Goal: Task Accomplishment & Management: Manage account settings

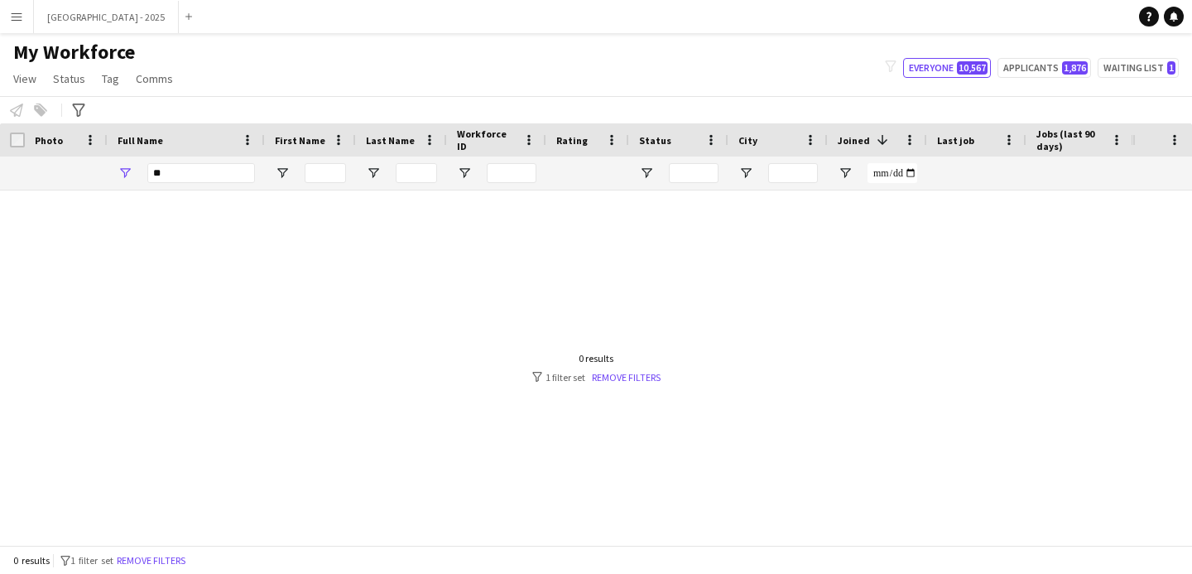
type input "*"
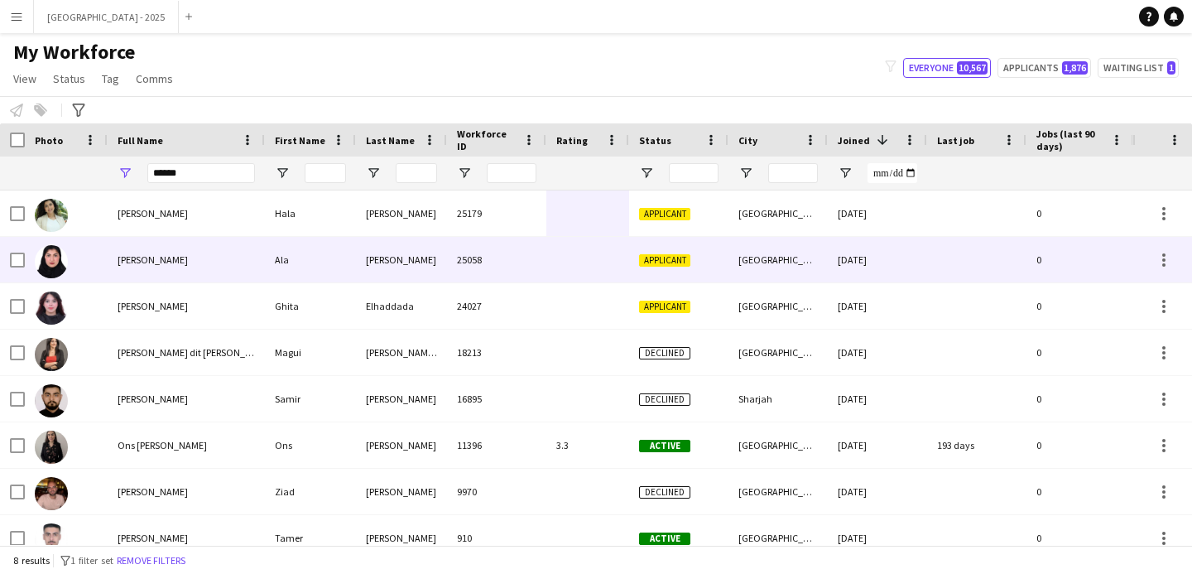
type input "******"
click at [537, 248] on div "25058" at bounding box center [496, 260] width 99 height 46
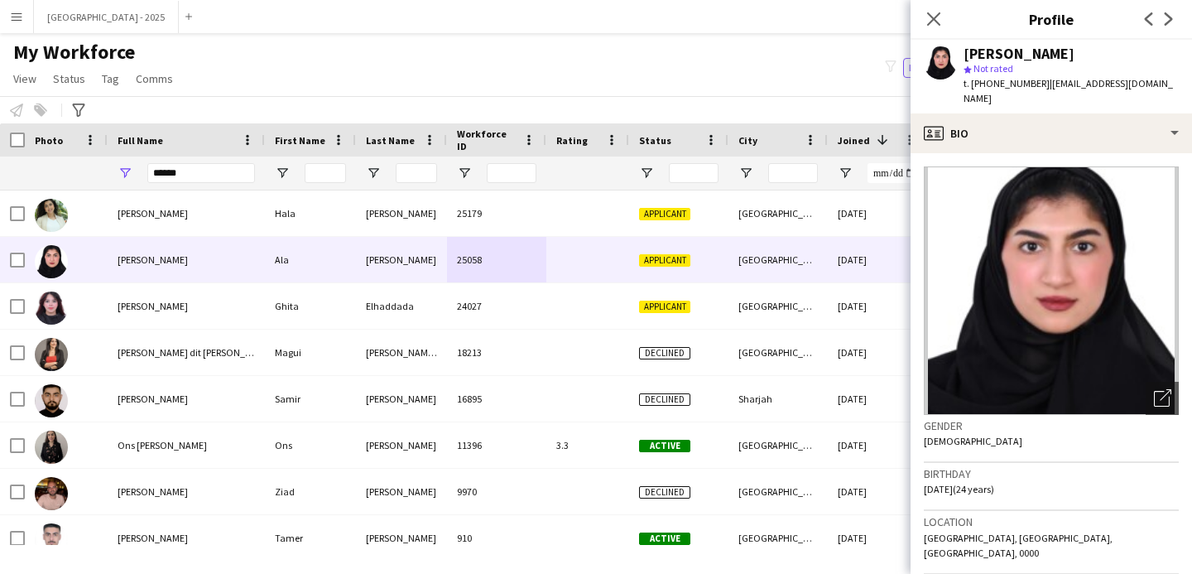
click at [972, 51] on div "[PERSON_NAME]" at bounding box center [1019, 53] width 111 height 15
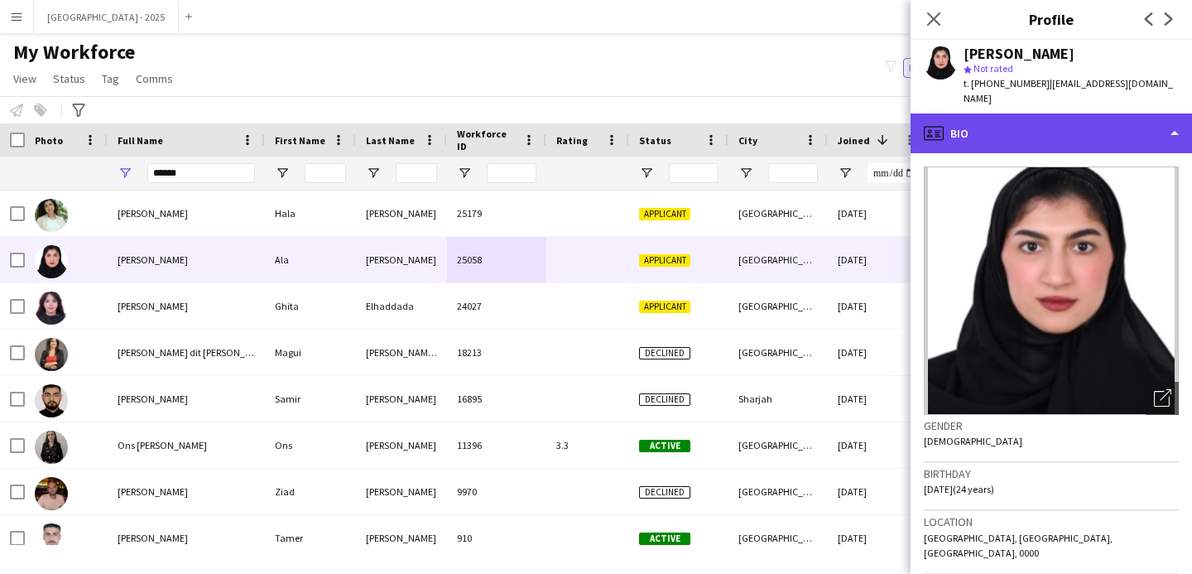
click at [999, 113] on div "profile Bio" at bounding box center [1052, 133] width 282 height 40
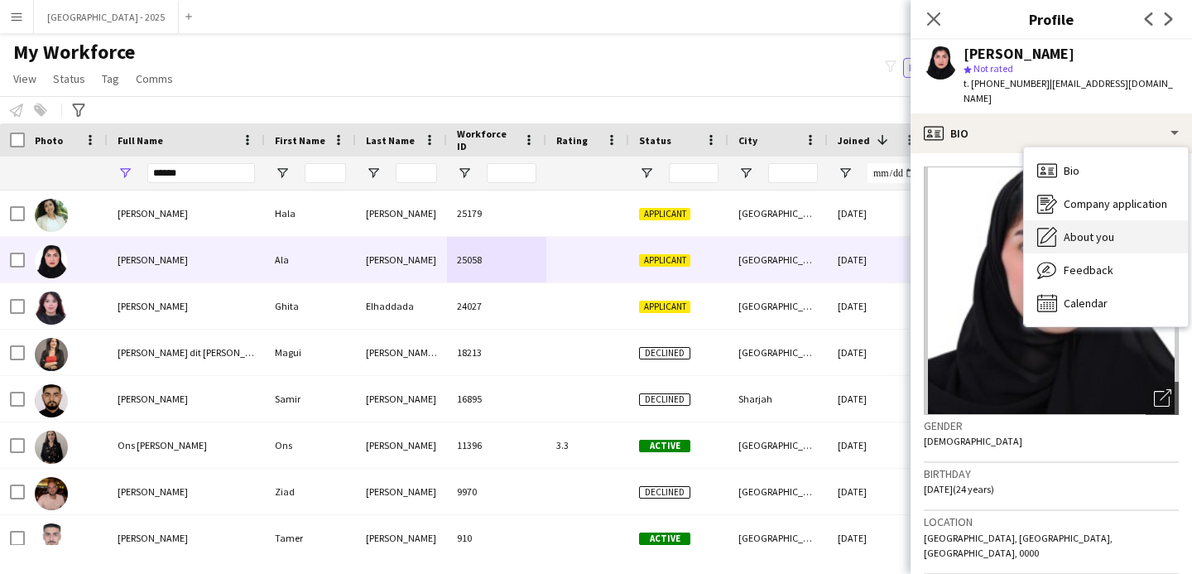
click at [1079, 220] on div "About you About you" at bounding box center [1106, 236] width 164 height 33
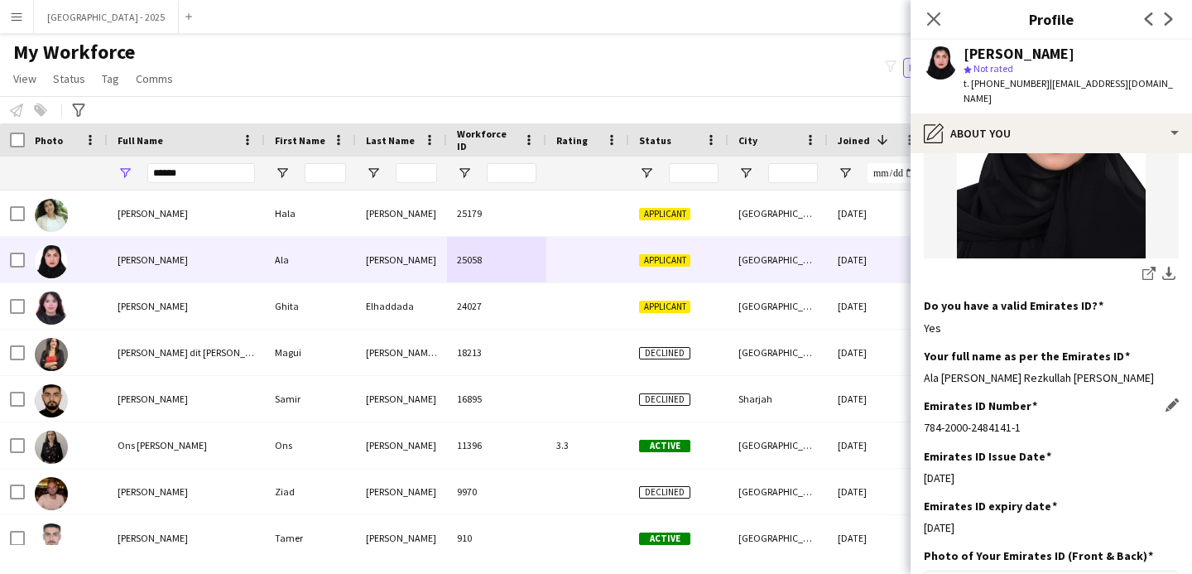
scroll to position [496, 0]
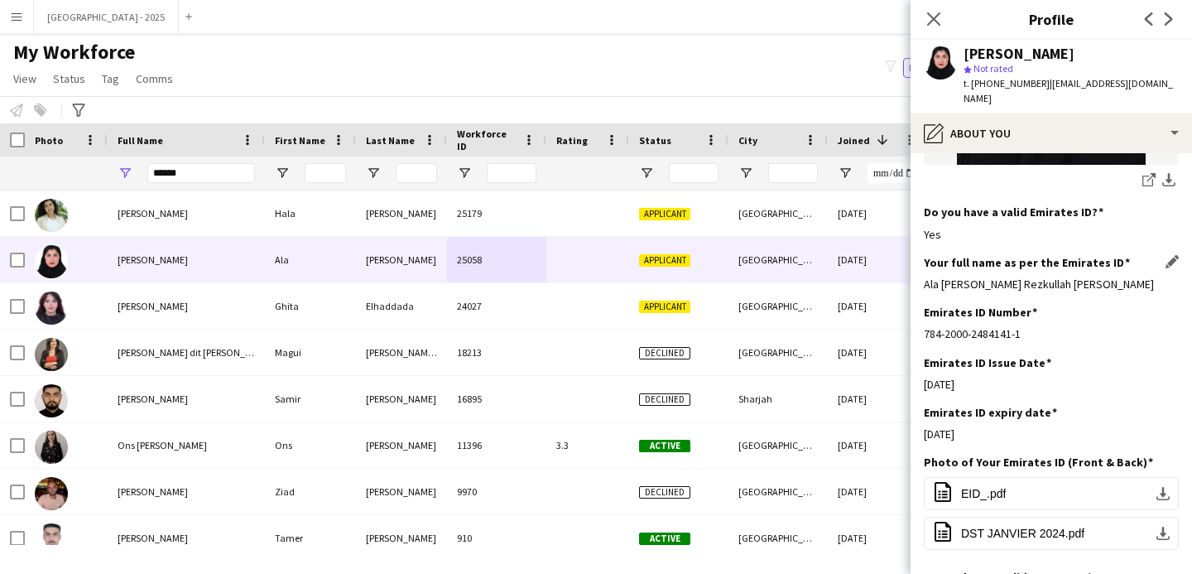
click at [930, 277] on div "Ala [PERSON_NAME] Rezkullah [PERSON_NAME]" at bounding box center [1051, 284] width 255 height 15
drag, startPoint x: 930, startPoint y: 269, endPoint x: 1053, endPoint y: 269, distance: 123.4
click at [1053, 277] on div "Ala [PERSON_NAME] Rezkullah [PERSON_NAME]" at bounding box center [1051, 284] width 255 height 15
copy div "Ala [PERSON_NAME] Rezkullah [PERSON_NAME]"
drag, startPoint x: 978, startPoint y: 82, endPoint x: 1035, endPoint y: 83, distance: 57.1
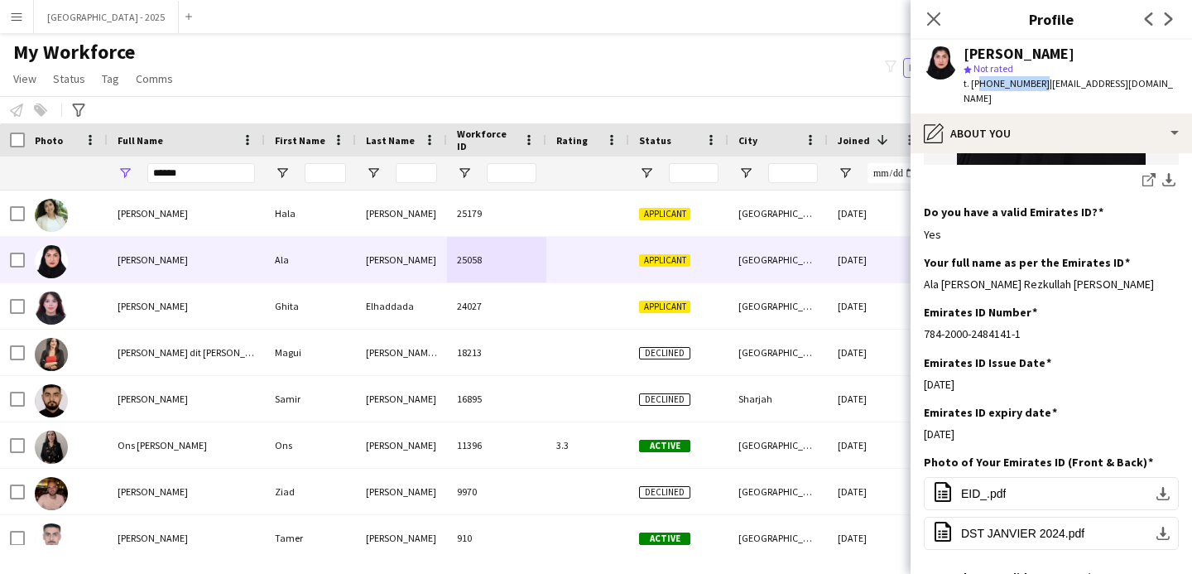
click at [1035, 83] on span "t. [PHONE_NUMBER]" at bounding box center [1007, 83] width 86 height 12
copy span "971503330254"
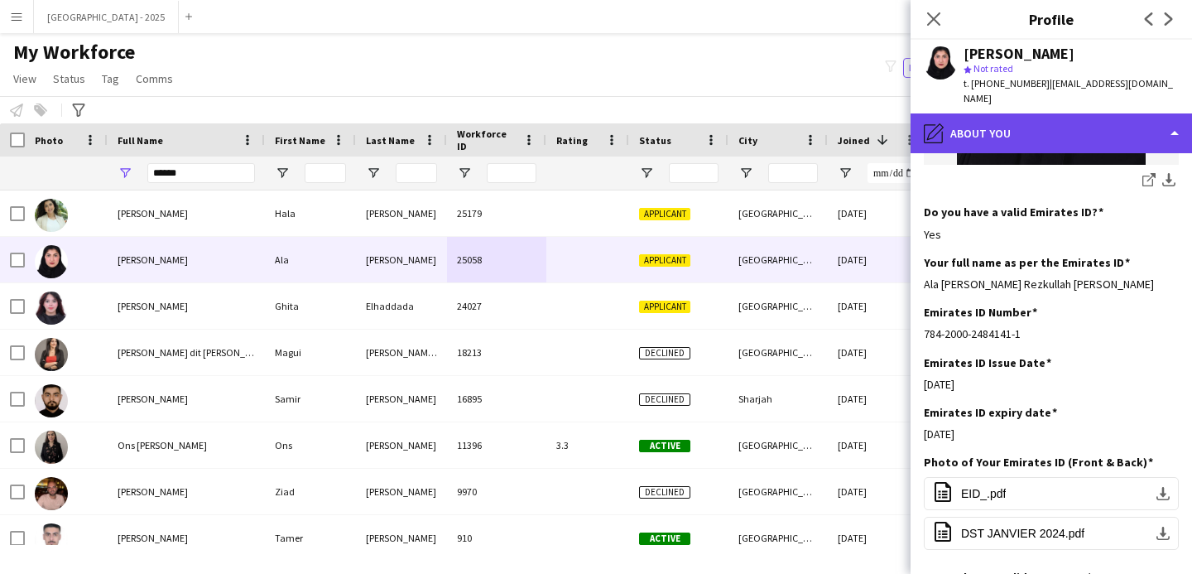
click at [1061, 113] on div "pencil4 About you" at bounding box center [1052, 133] width 282 height 40
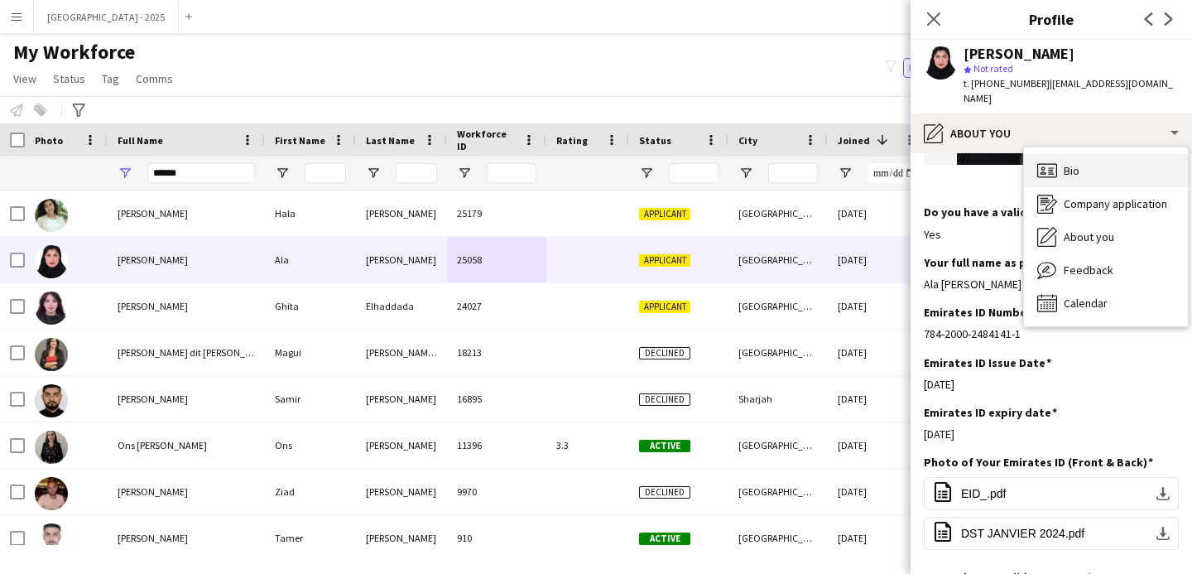
click at [1114, 154] on div "Bio Bio" at bounding box center [1106, 170] width 164 height 33
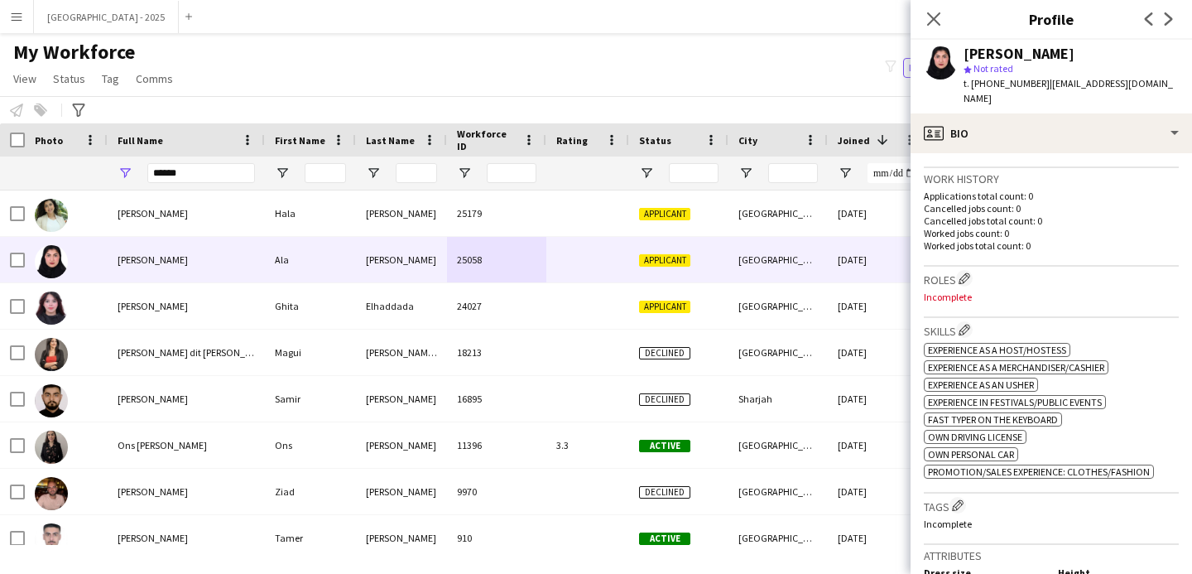
scroll to position [475, 0]
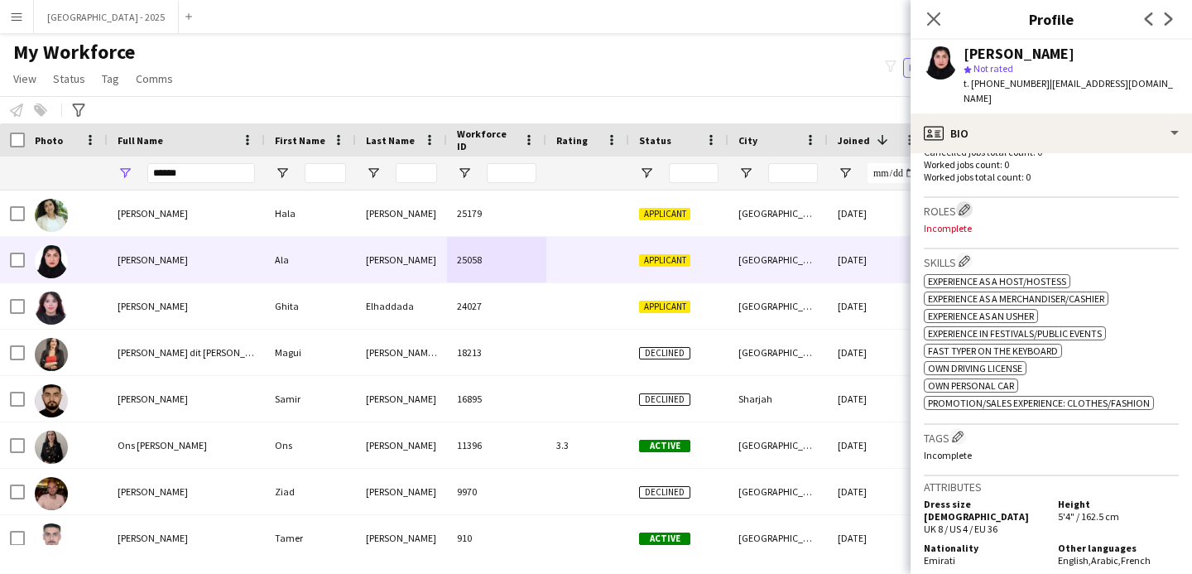
click at [969, 204] on app-icon "Edit crew company roles" at bounding box center [965, 210] width 12 height 12
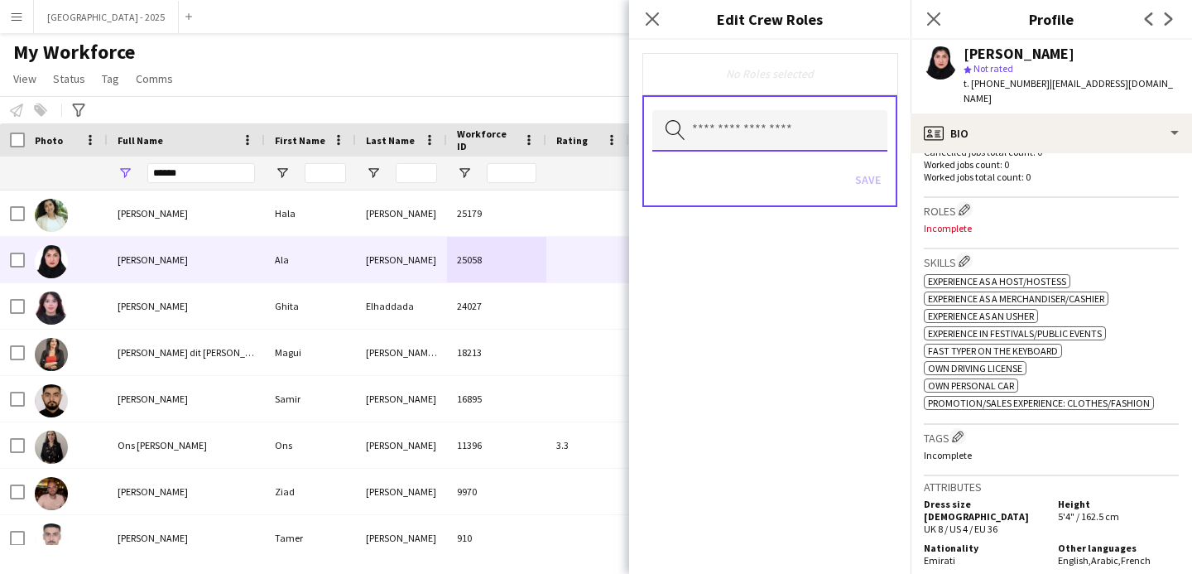
click at [799, 132] on input "text" at bounding box center [769, 130] width 235 height 41
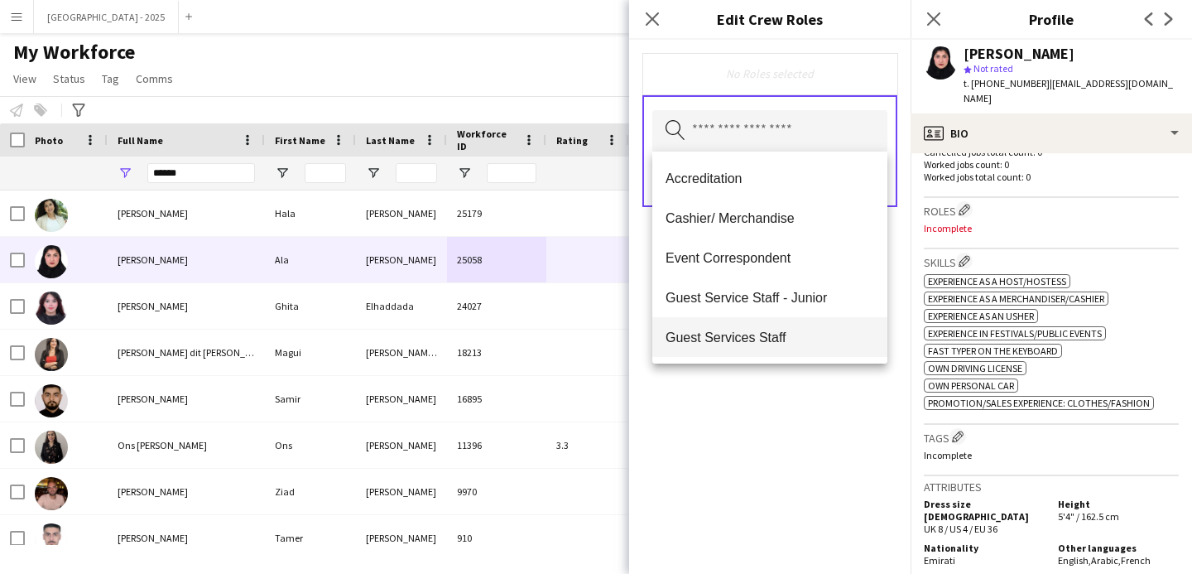
click at [806, 330] on span "Guest Services Staff" at bounding box center [770, 338] width 209 height 16
click at [806, 339] on span "Guest Services Staff - Senior" at bounding box center [770, 338] width 209 height 16
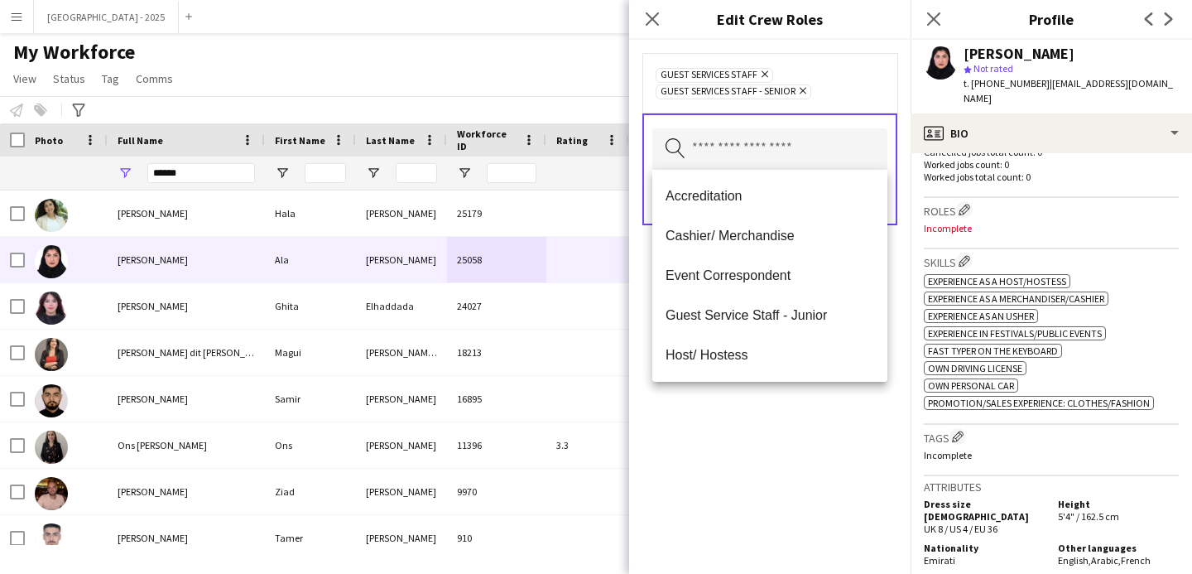
click at [818, 409] on div "Guest Services Staff Remove Guest Services Staff - Senior Remove Search by role…" at bounding box center [770, 307] width 282 height 534
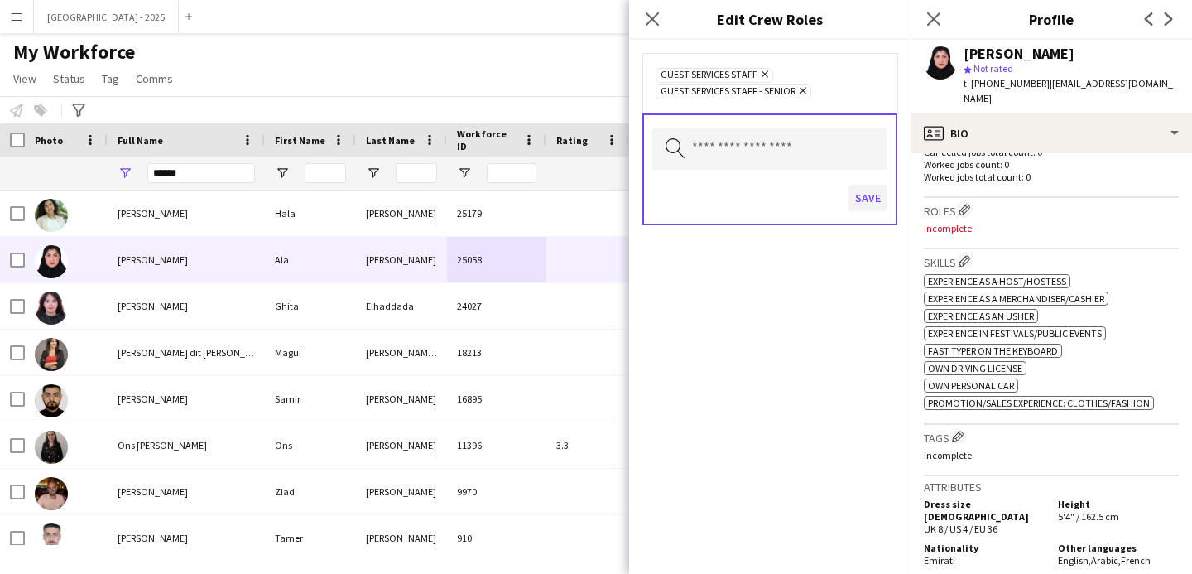
click at [848, 184] on div "Save" at bounding box center [769, 199] width 235 height 47
click at [859, 189] on button "Save" at bounding box center [868, 198] width 39 height 26
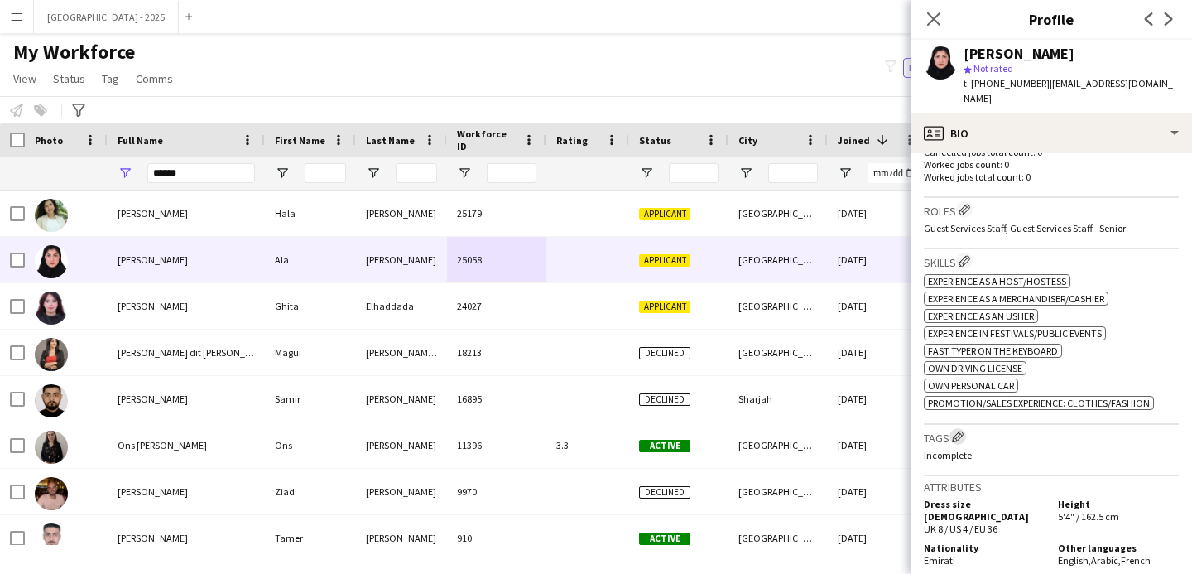
click at [960, 431] on app-icon "Edit crew company tags" at bounding box center [958, 437] width 12 height 12
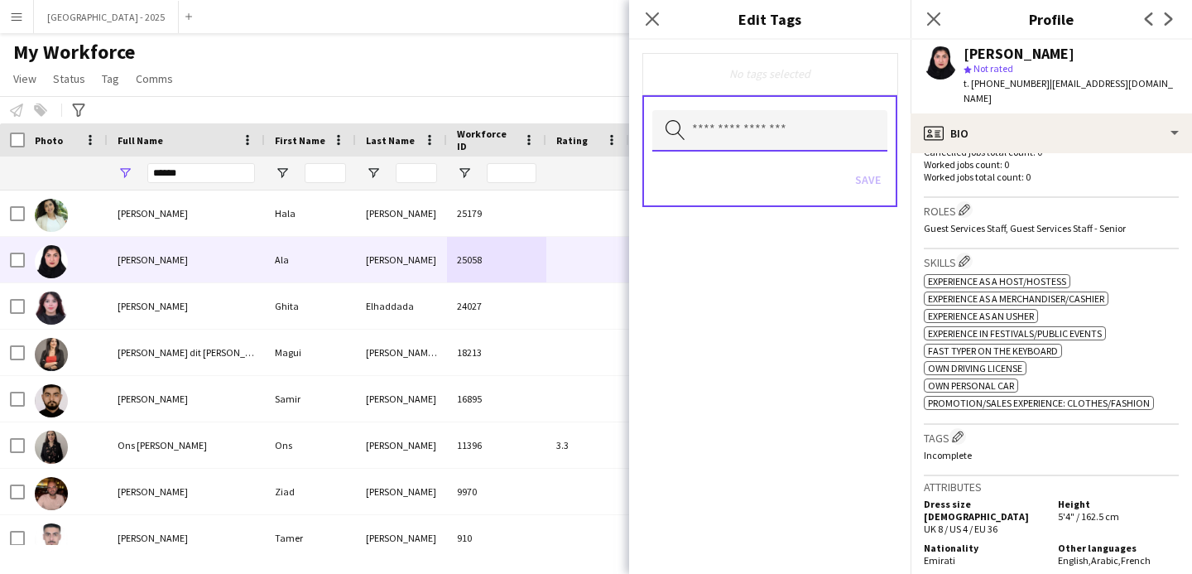
click at [700, 110] on input "text" at bounding box center [769, 130] width 235 height 41
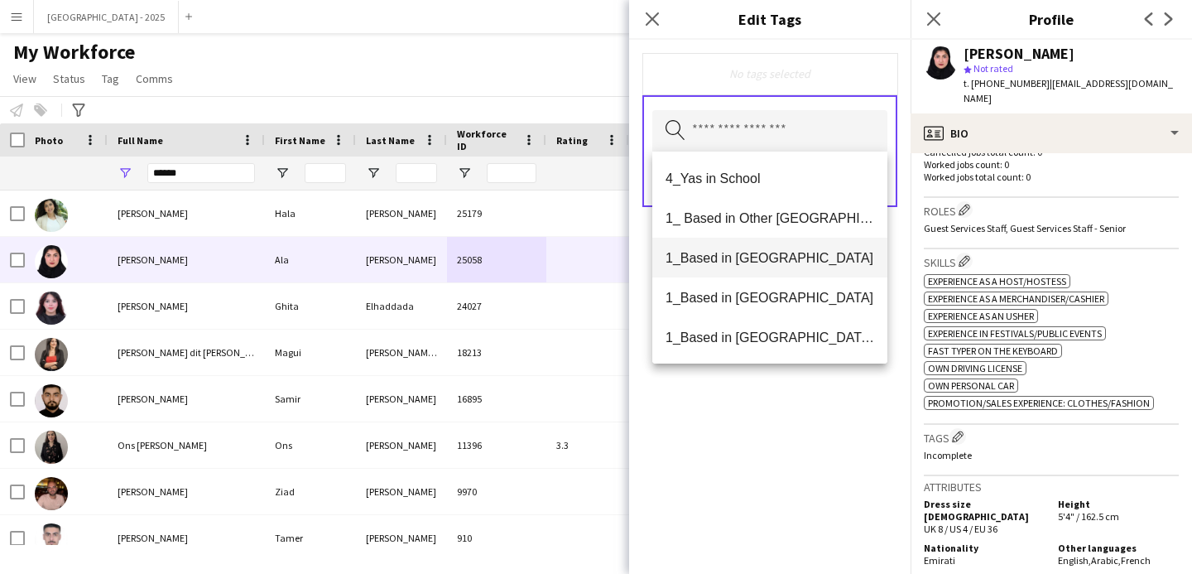
click at [782, 274] on mat-option "1_Based in [GEOGRAPHIC_DATA]" at bounding box center [769, 258] width 235 height 40
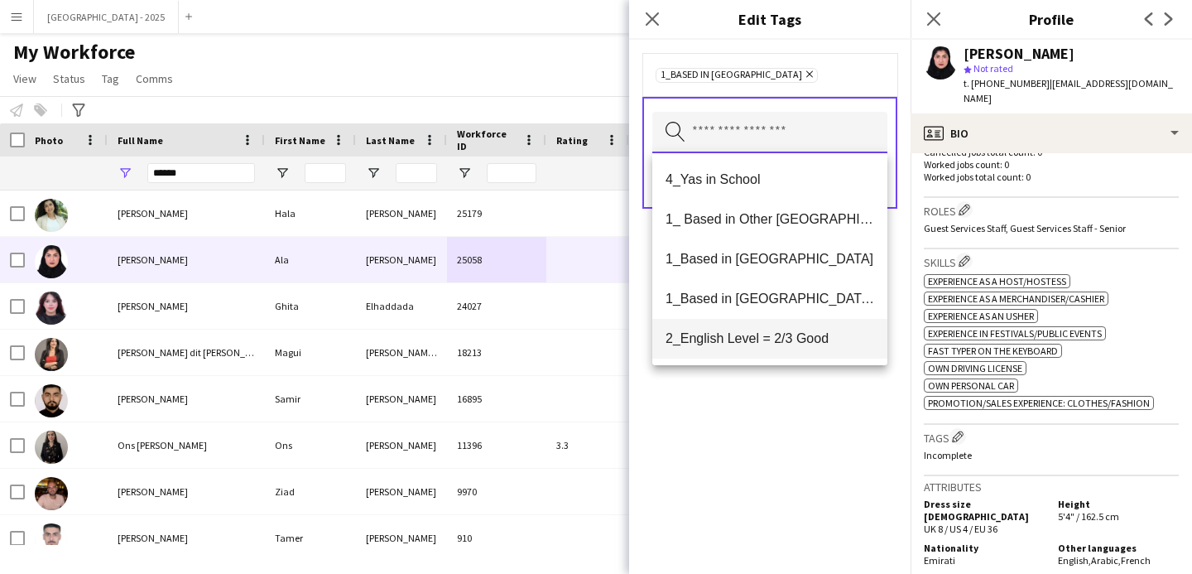
scroll to position [31, 0]
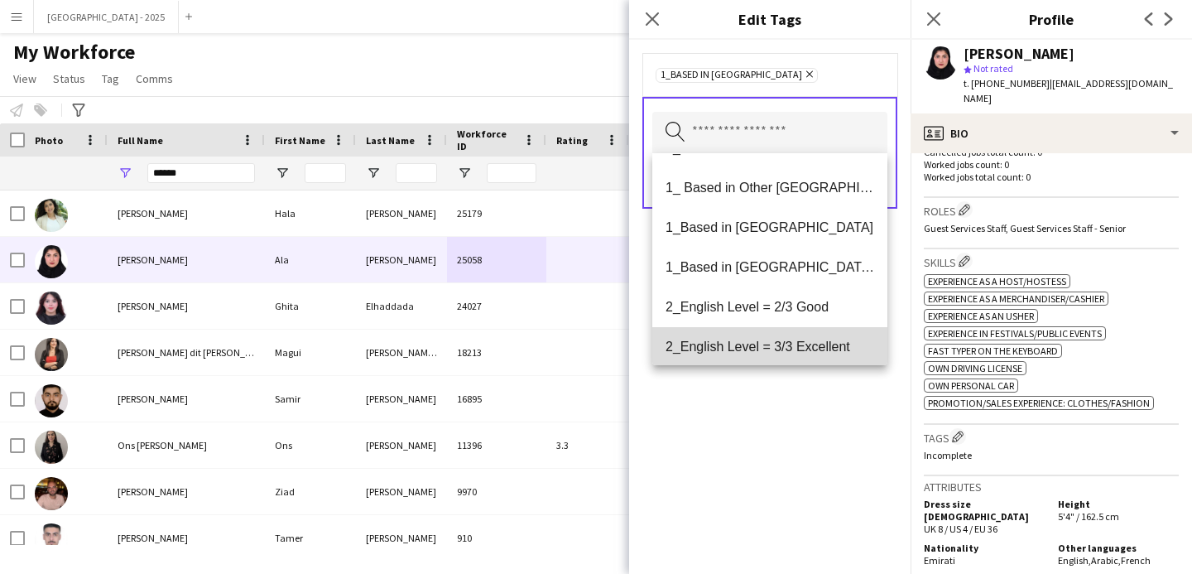
click at [803, 330] on mat-option "2_English Level = 3/3 Excellent" at bounding box center [769, 347] width 235 height 40
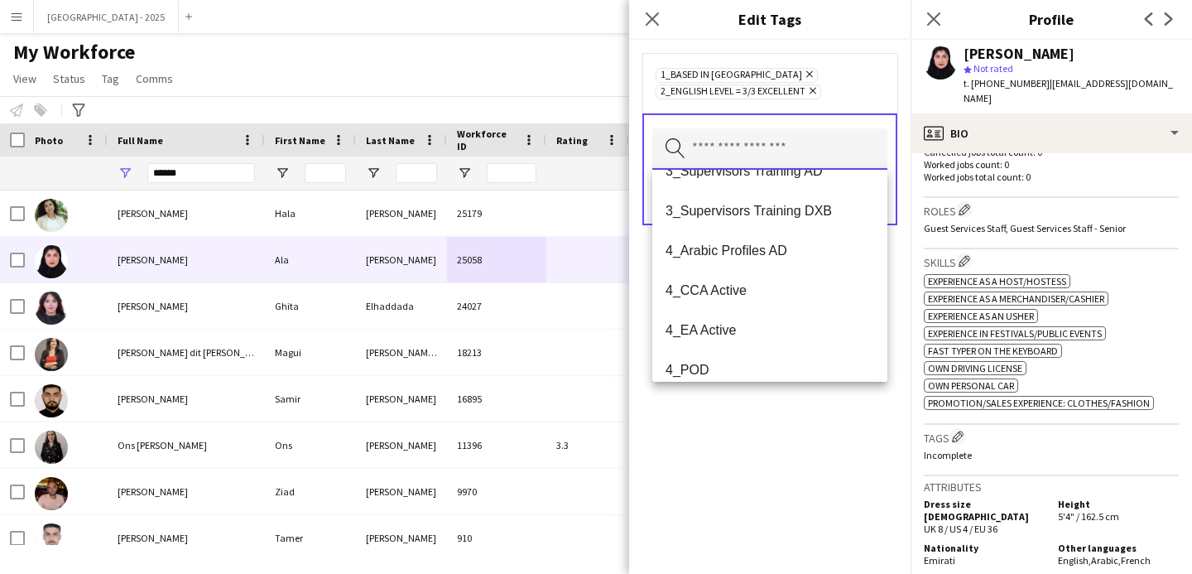
scroll to position [304, 0]
click at [799, 409] on div "1_Based in [GEOGRAPHIC_DATA] Remove 2_English Level = 3/3 Excellent Remove Sear…" at bounding box center [770, 307] width 282 height 534
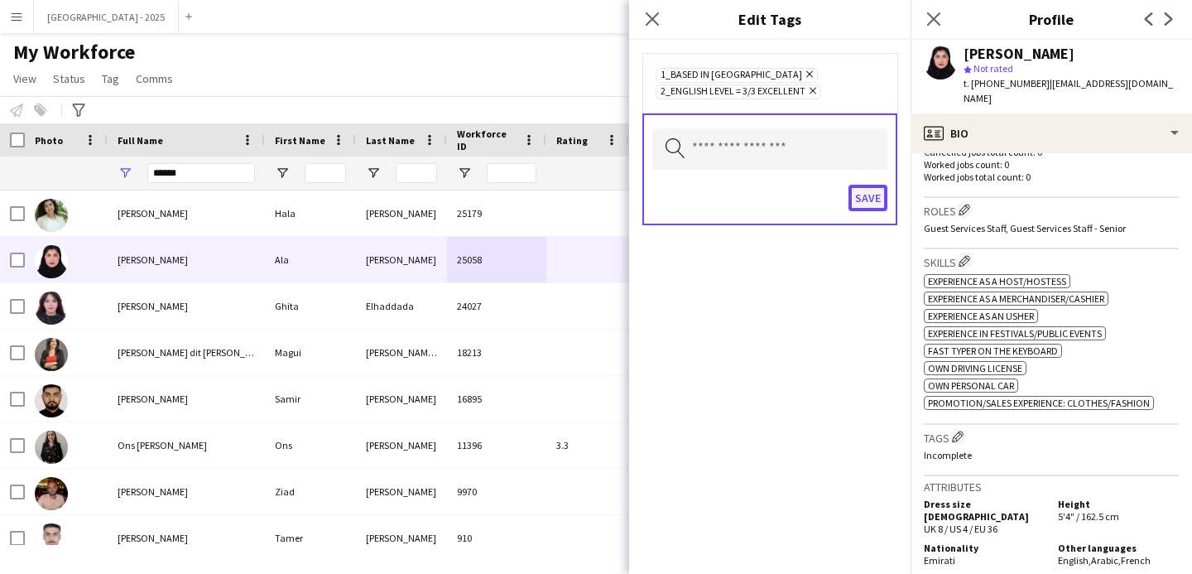
click at [851, 200] on button "Save" at bounding box center [868, 198] width 39 height 26
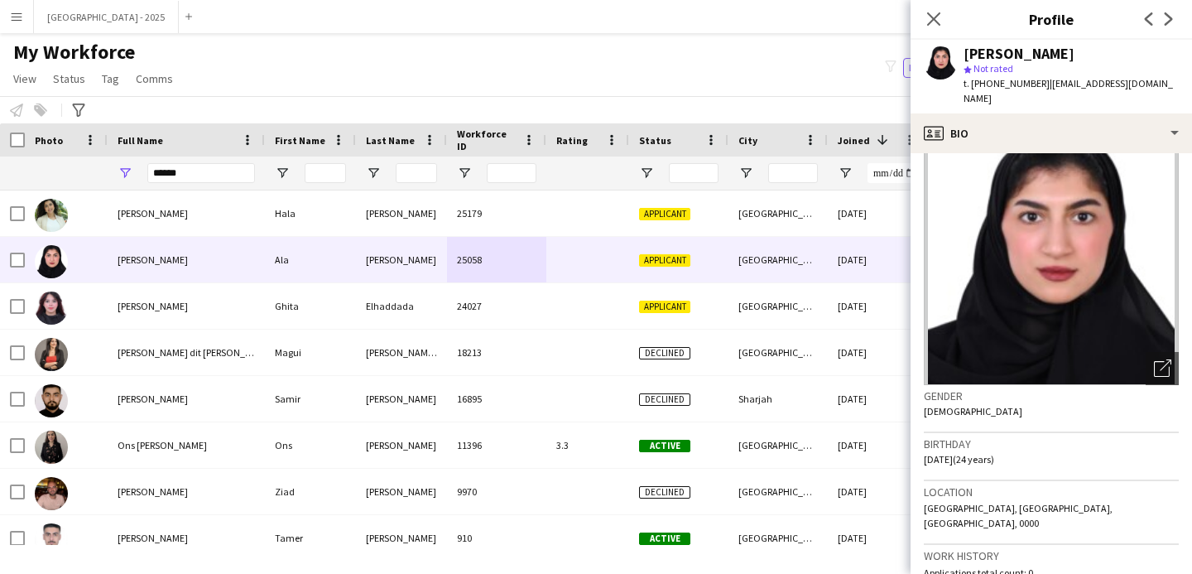
scroll to position [0, 0]
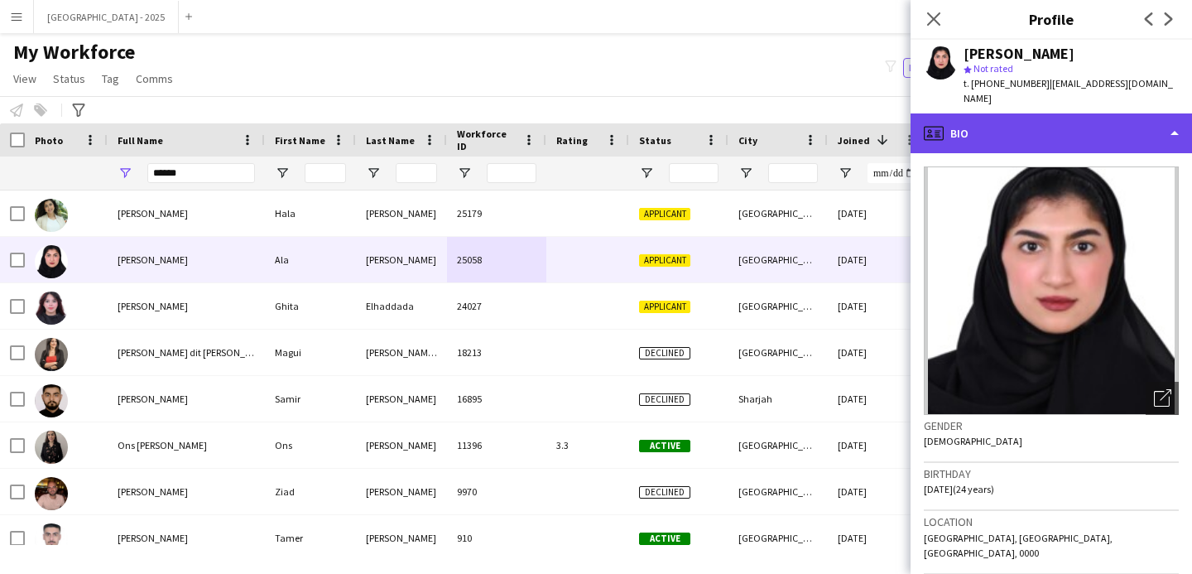
click at [1040, 124] on div "profile Bio" at bounding box center [1052, 133] width 282 height 40
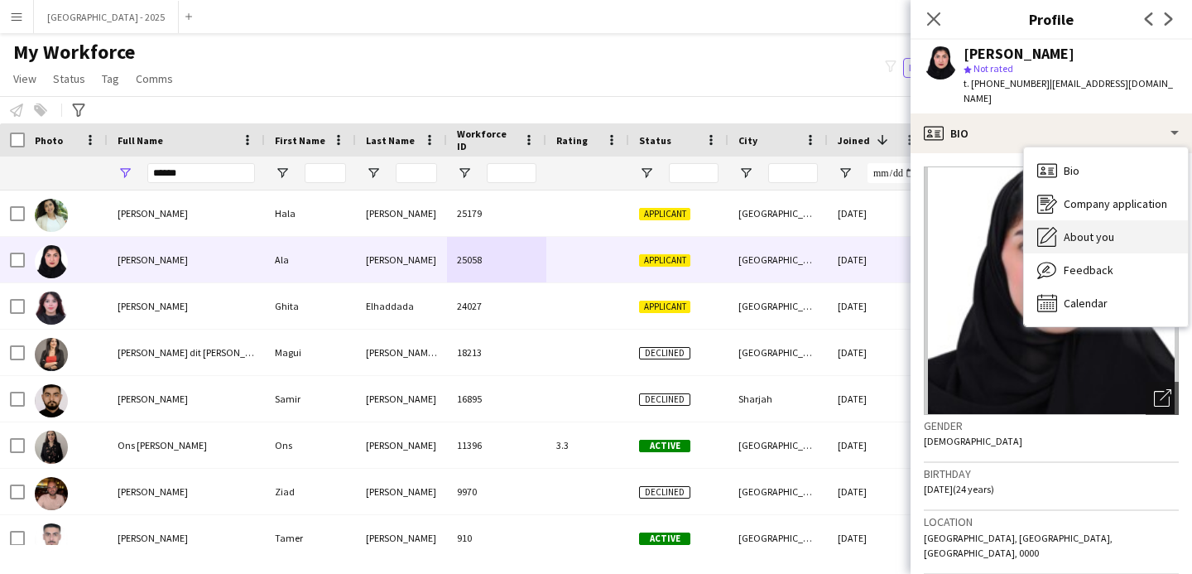
click at [1085, 220] on div "About you About you" at bounding box center [1106, 236] width 164 height 33
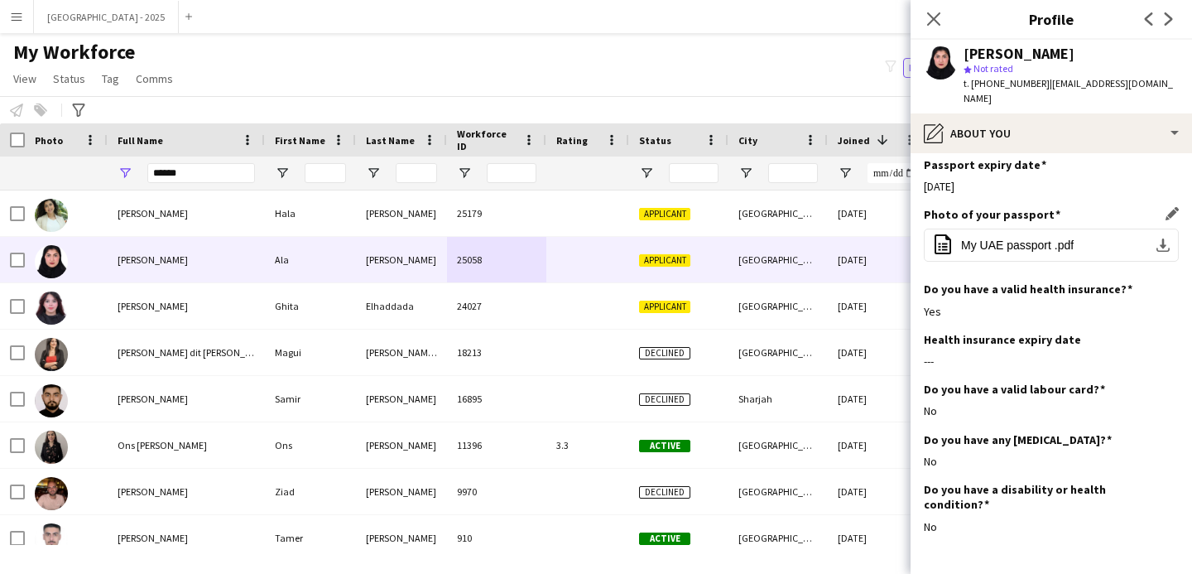
scroll to position [1109, 0]
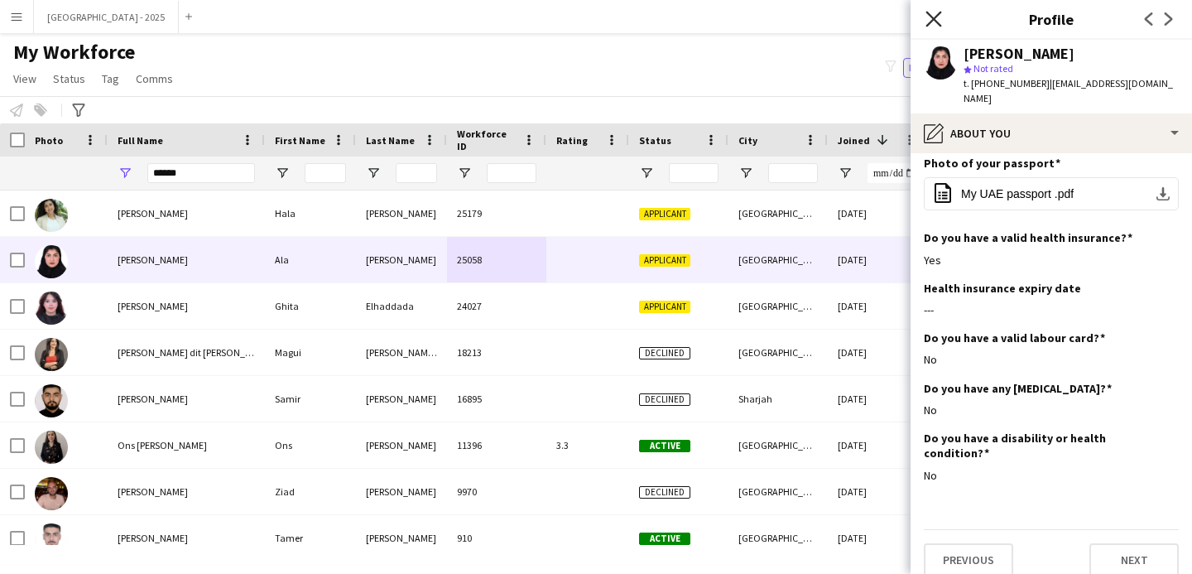
click at [927, 24] on icon at bounding box center [934, 19] width 16 height 16
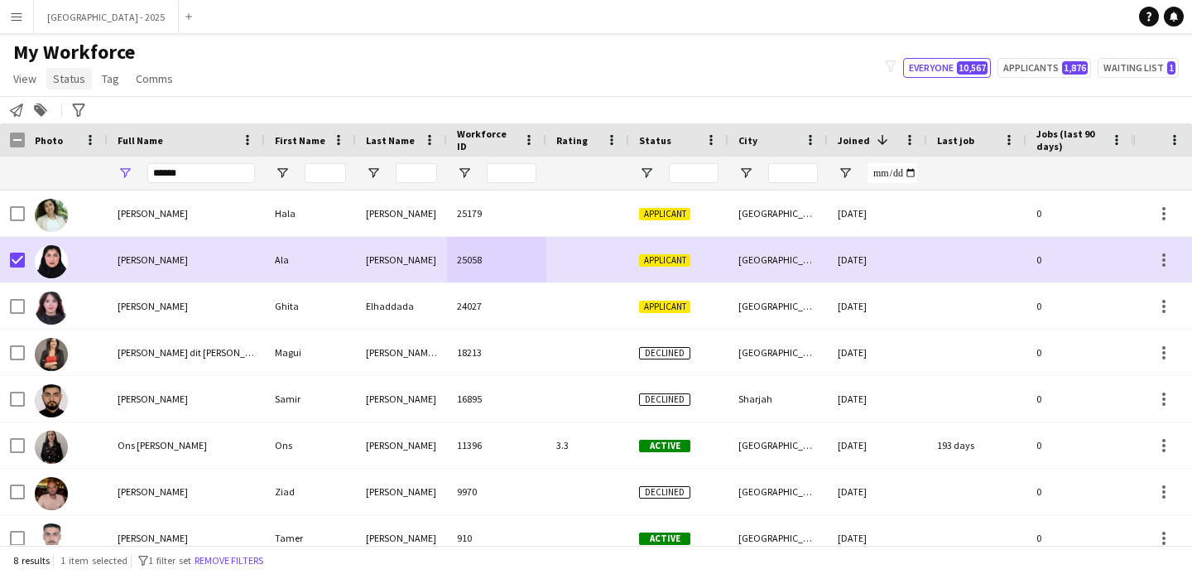
click at [57, 78] on span "Status" at bounding box center [69, 78] width 32 height 15
click at [84, 113] on link "Edit" at bounding box center [105, 114] width 116 height 35
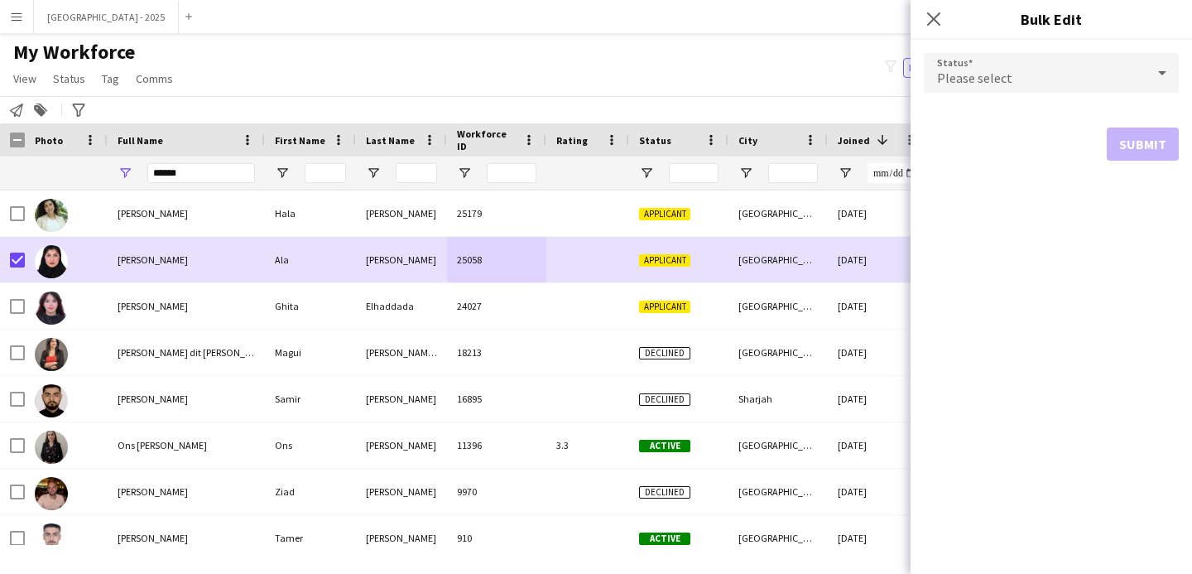
click at [911, 93] on app-popin "Close pop-in Bulk Edit Status Please select Submit" at bounding box center [1052, 287] width 282 height 574
click at [945, 90] on div "Please select" at bounding box center [1035, 73] width 222 height 40
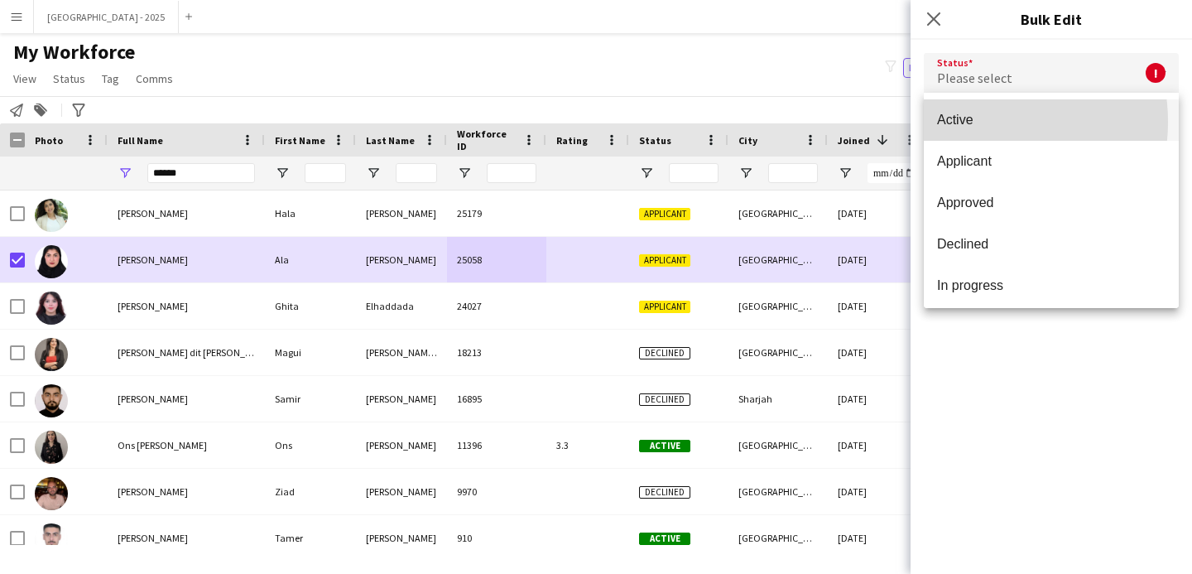
click at [977, 122] on span "Active" at bounding box center [1051, 120] width 229 height 16
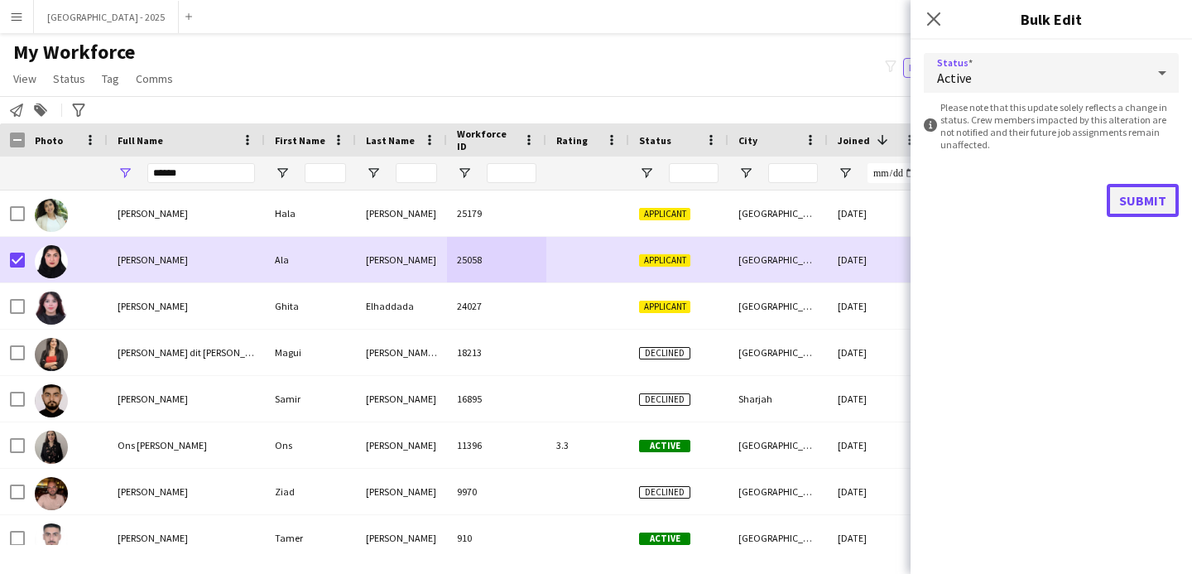
click at [1163, 210] on button "Submit" at bounding box center [1143, 200] width 72 height 33
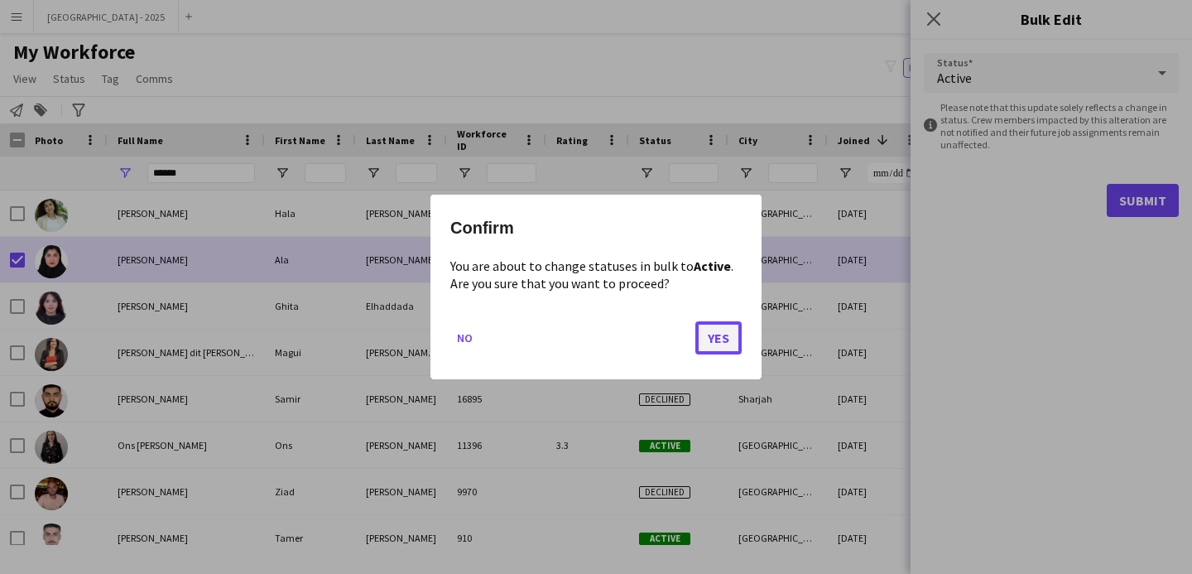
click at [703, 340] on button "Yes" at bounding box center [718, 337] width 46 height 33
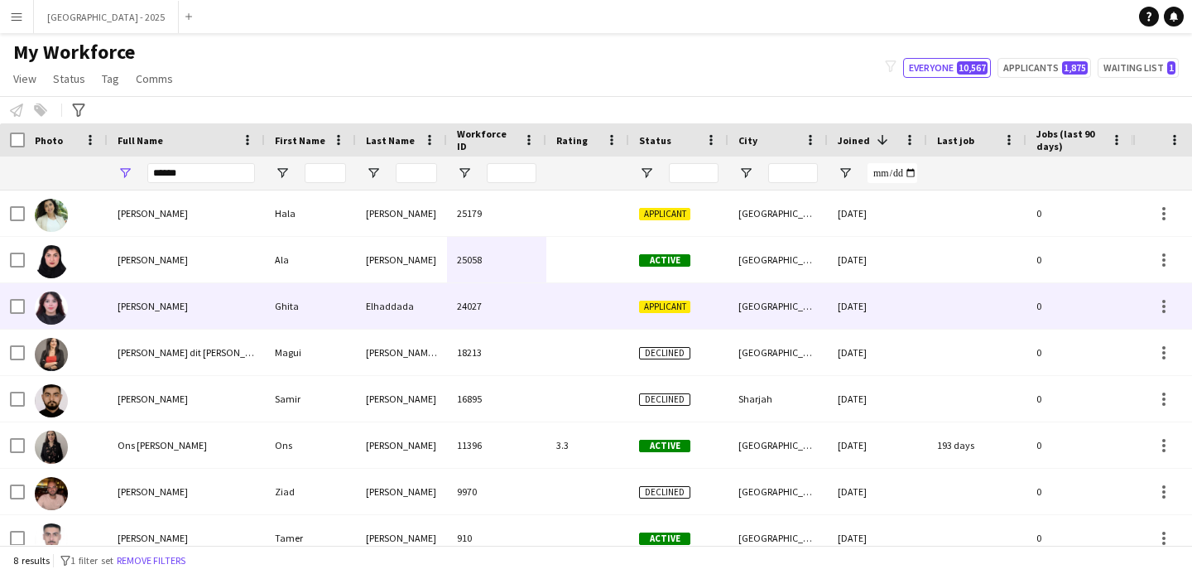
click at [98, 318] on div at bounding box center [66, 306] width 83 height 46
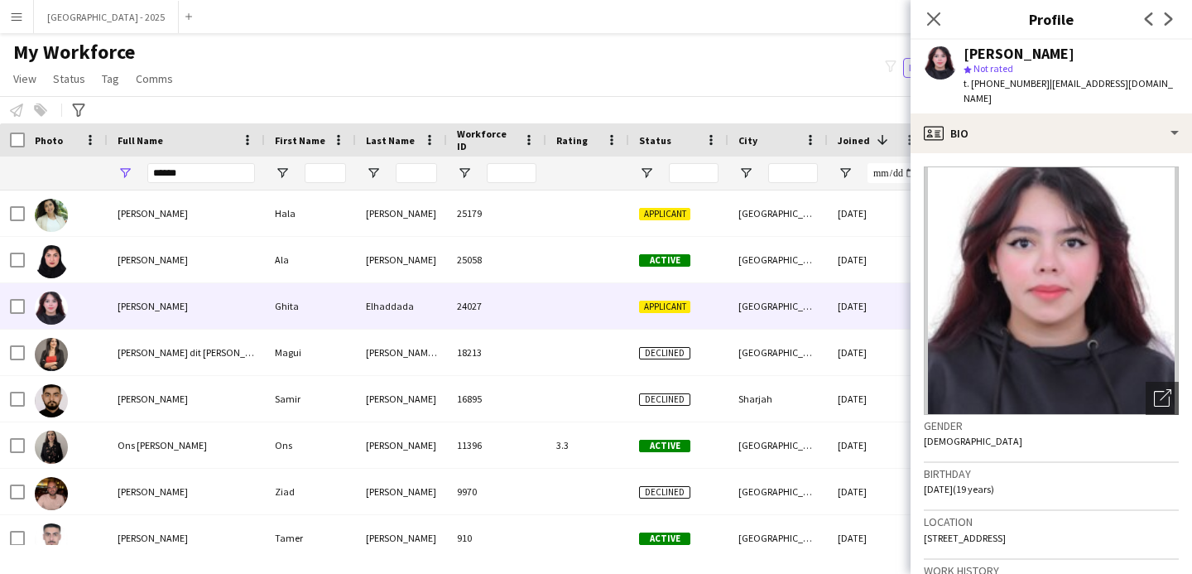
click at [935, 26] on icon "Close pop-in" at bounding box center [933, 18] width 13 height 13
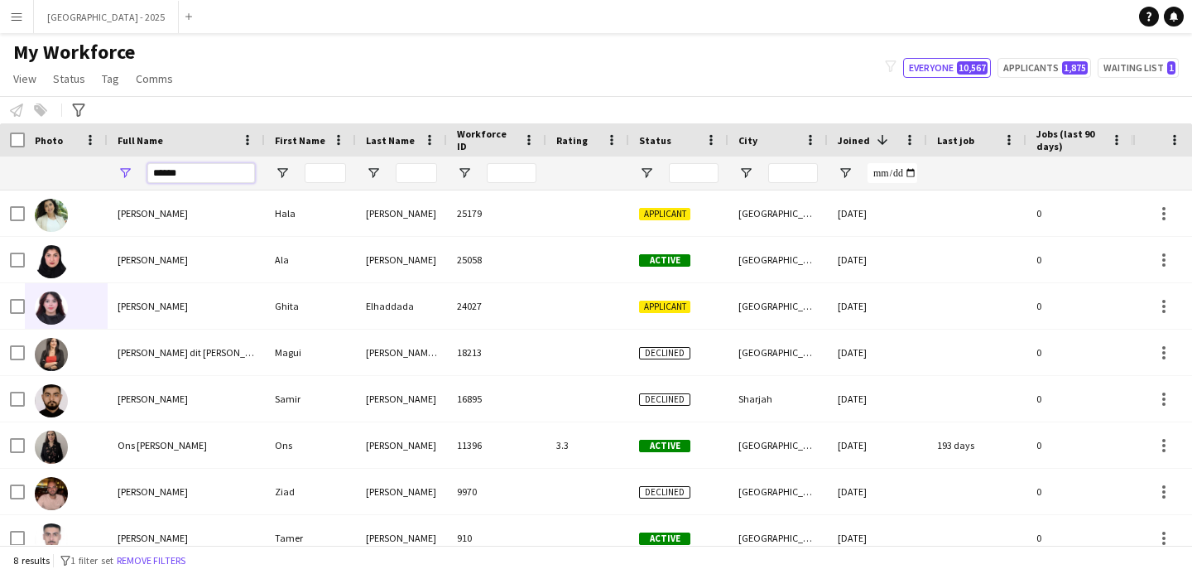
click at [192, 180] on input "******" at bounding box center [201, 173] width 108 height 20
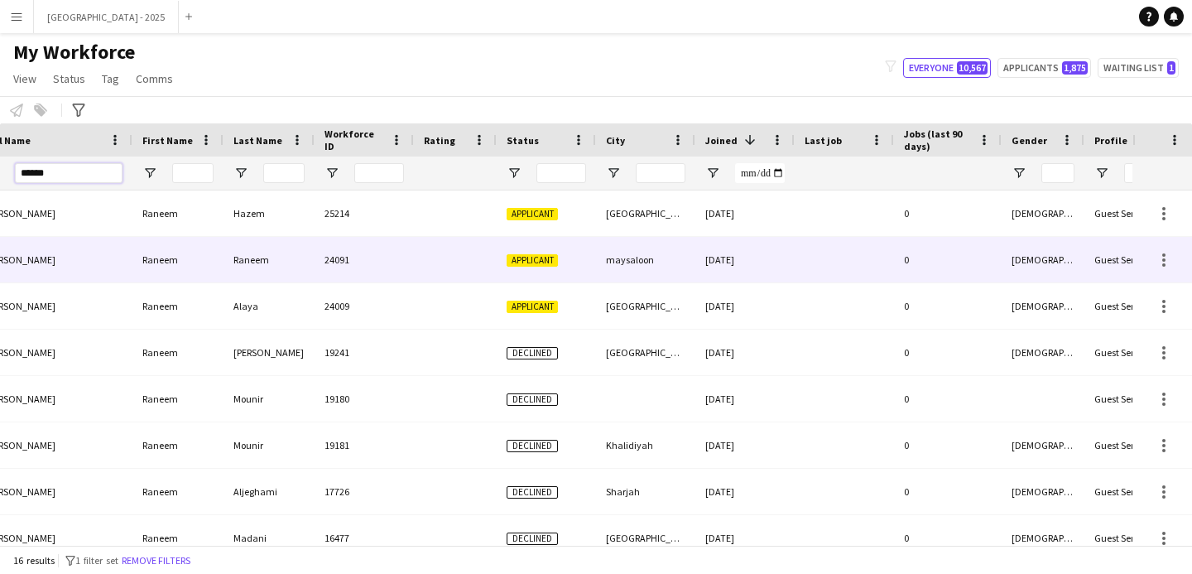
scroll to position [0, 0]
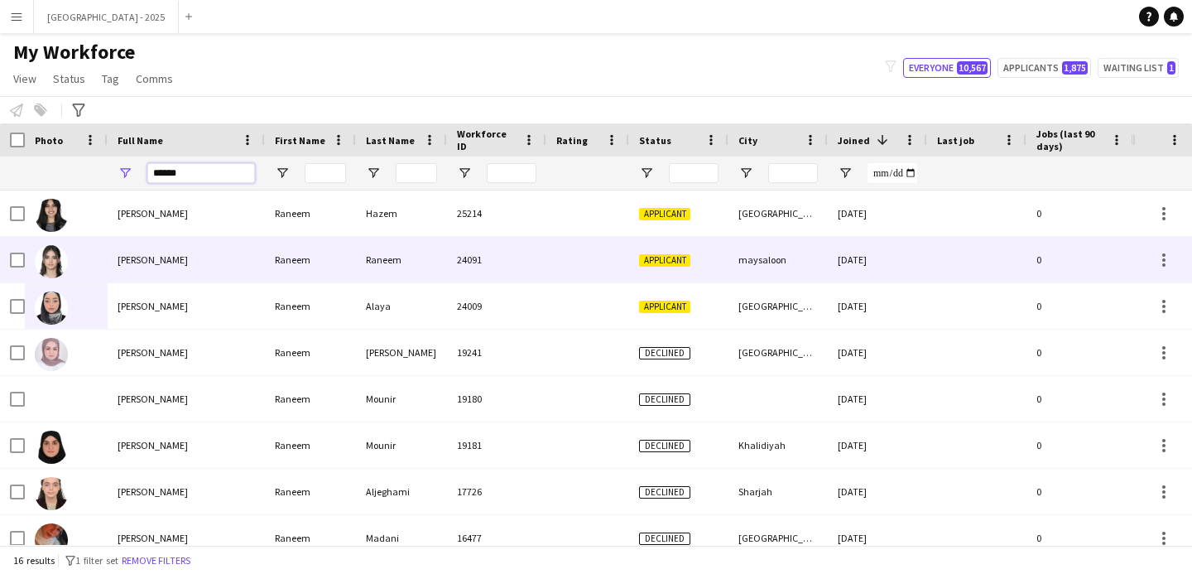
type input "******"
click at [504, 257] on div "24091" at bounding box center [496, 260] width 99 height 46
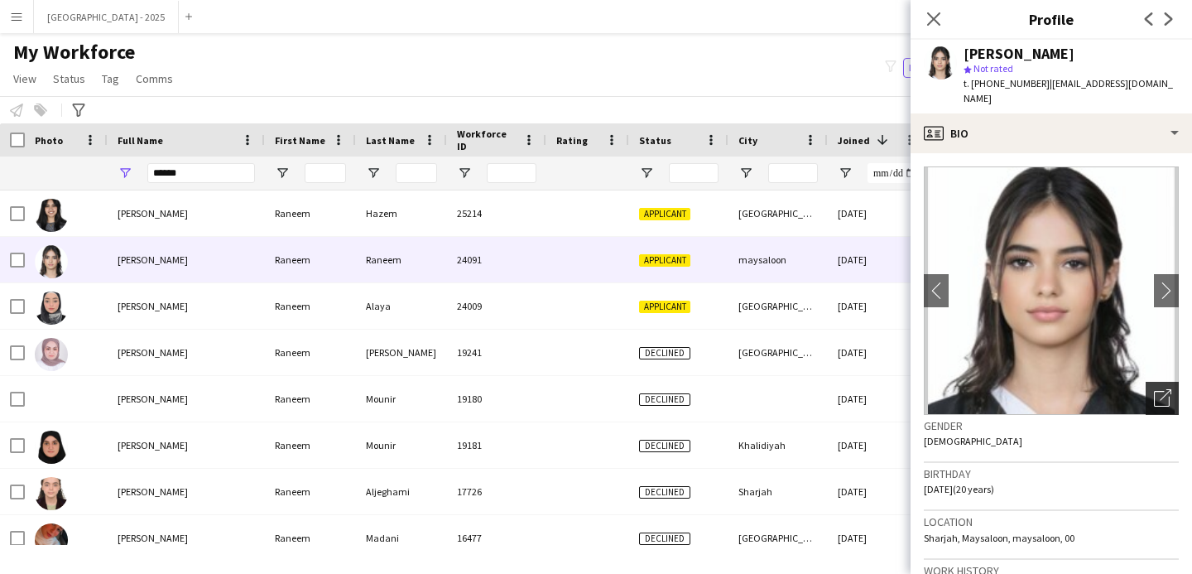
click at [1160, 389] on icon at bounding box center [1166, 395] width 12 height 12
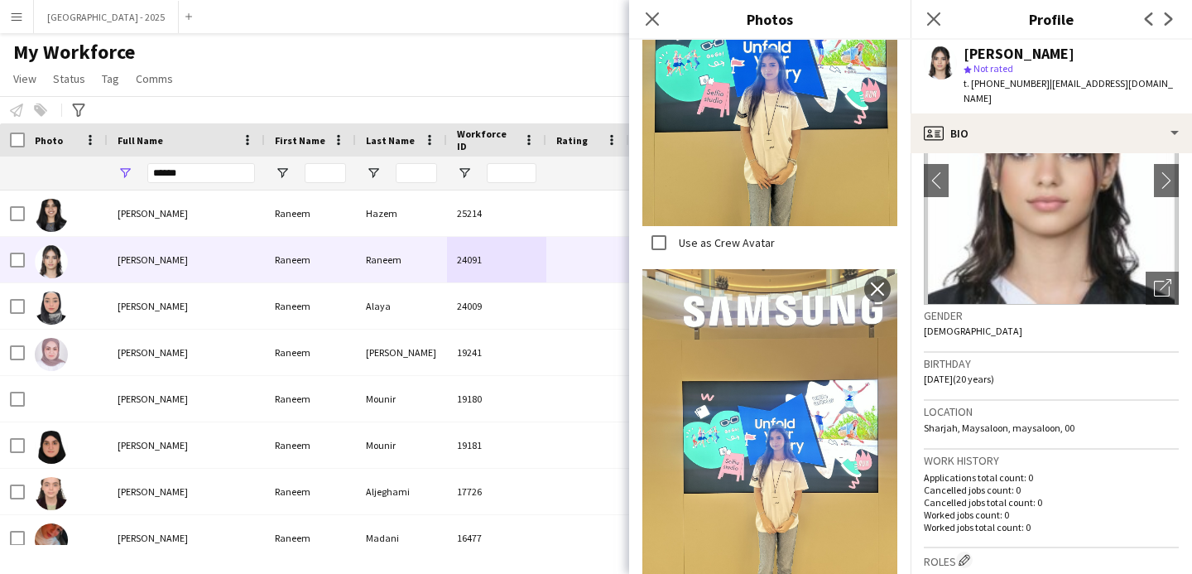
scroll to position [445, 0]
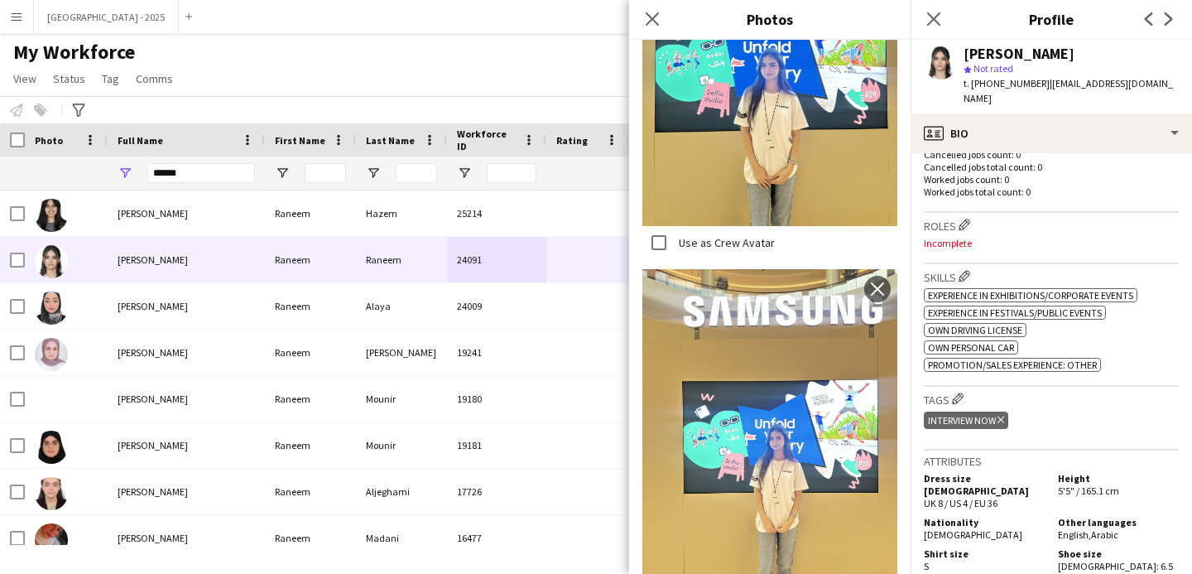
click at [1004, 415] on icon "Delete tag" at bounding box center [1001, 420] width 7 height 10
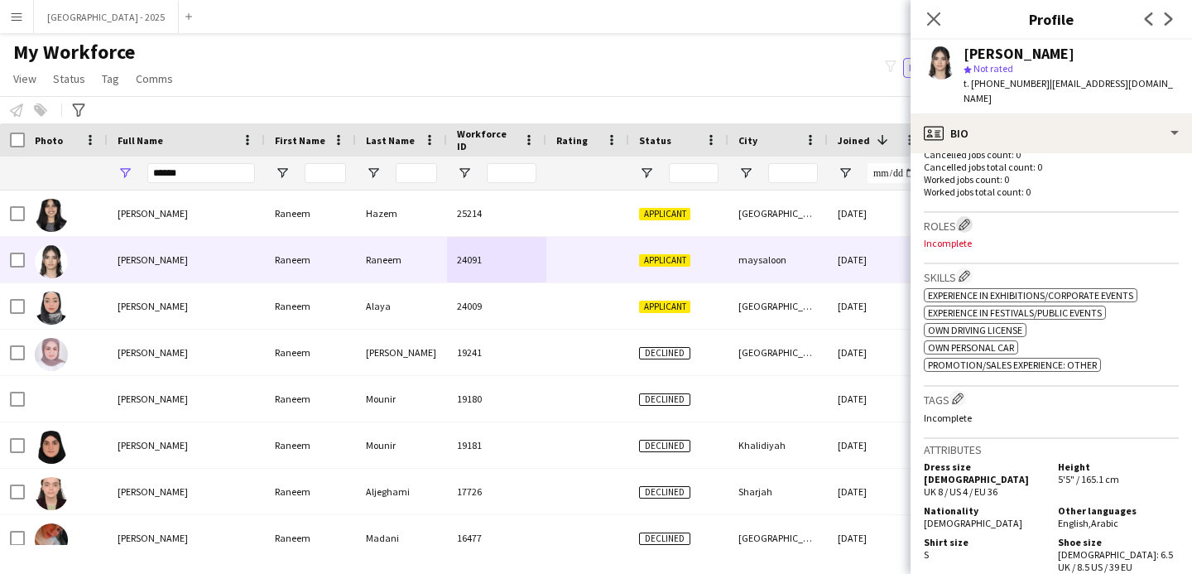
click at [965, 219] on app-icon "Edit crew company roles" at bounding box center [965, 225] width 12 height 12
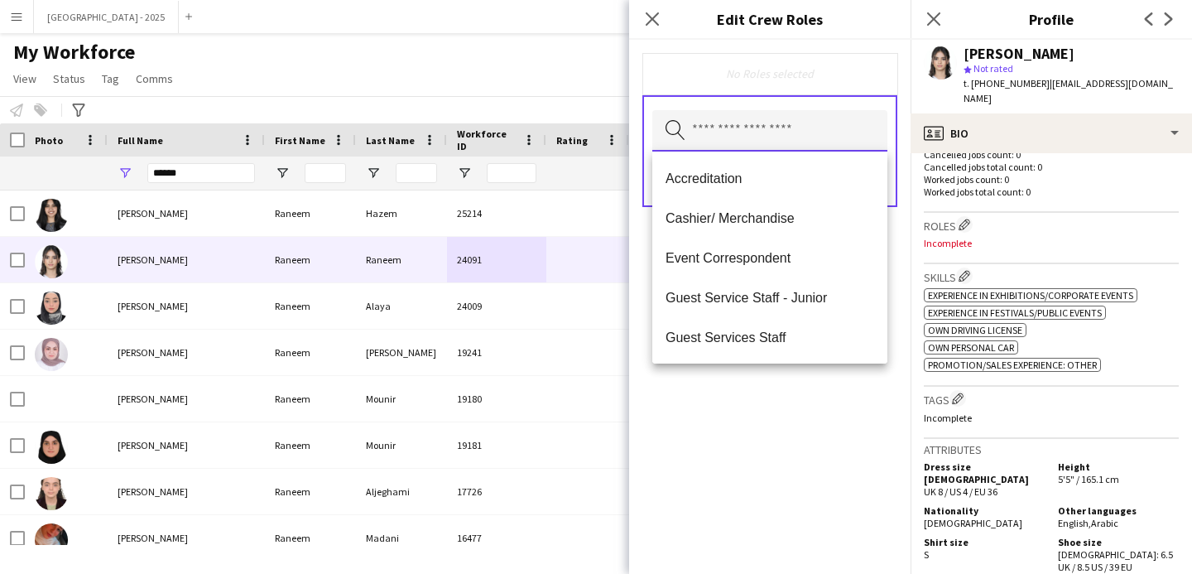
click at [811, 145] on input "text" at bounding box center [769, 130] width 235 height 41
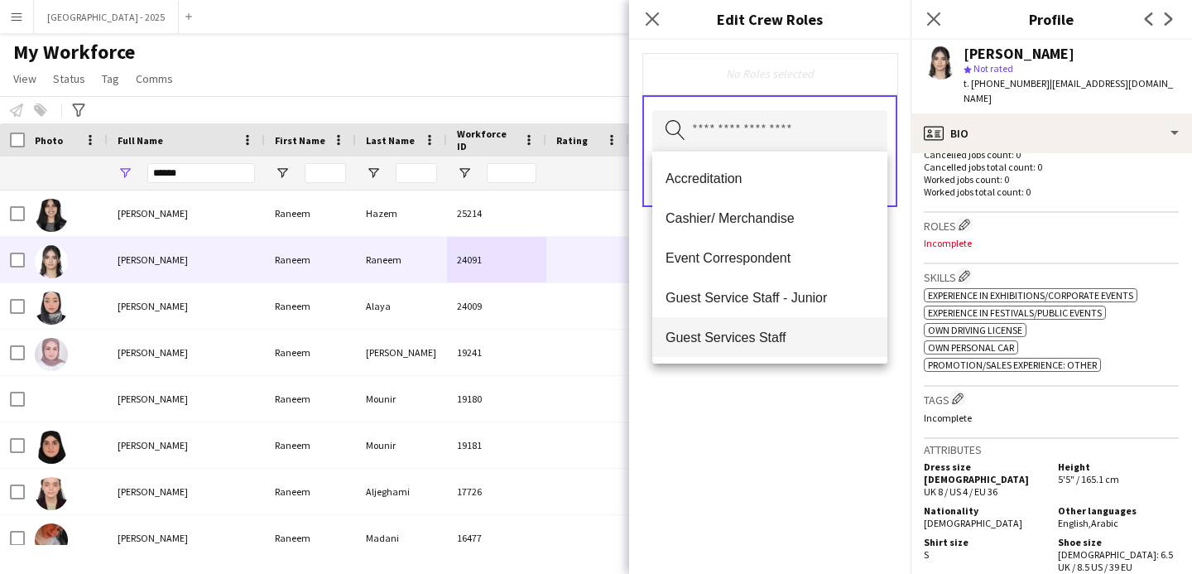
click at [792, 349] on mat-option "Guest Services Staff" at bounding box center [769, 337] width 235 height 40
click at [792, 351] on mat-option "Guest Services Staff - Senior" at bounding box center [769, 339] width 235 height 40
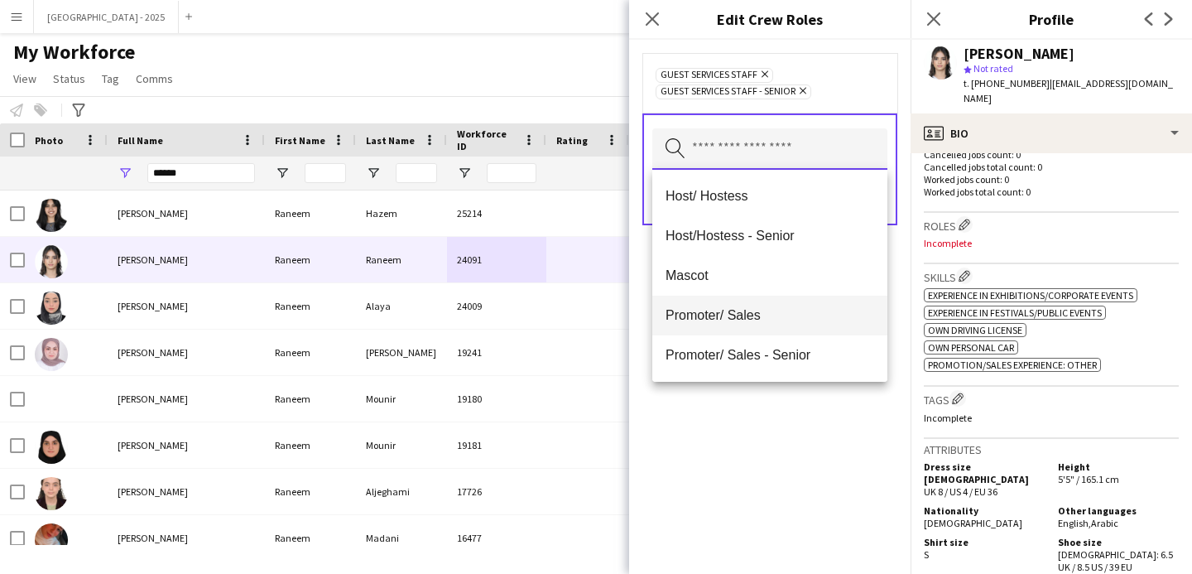
scroll to position [167, 0]
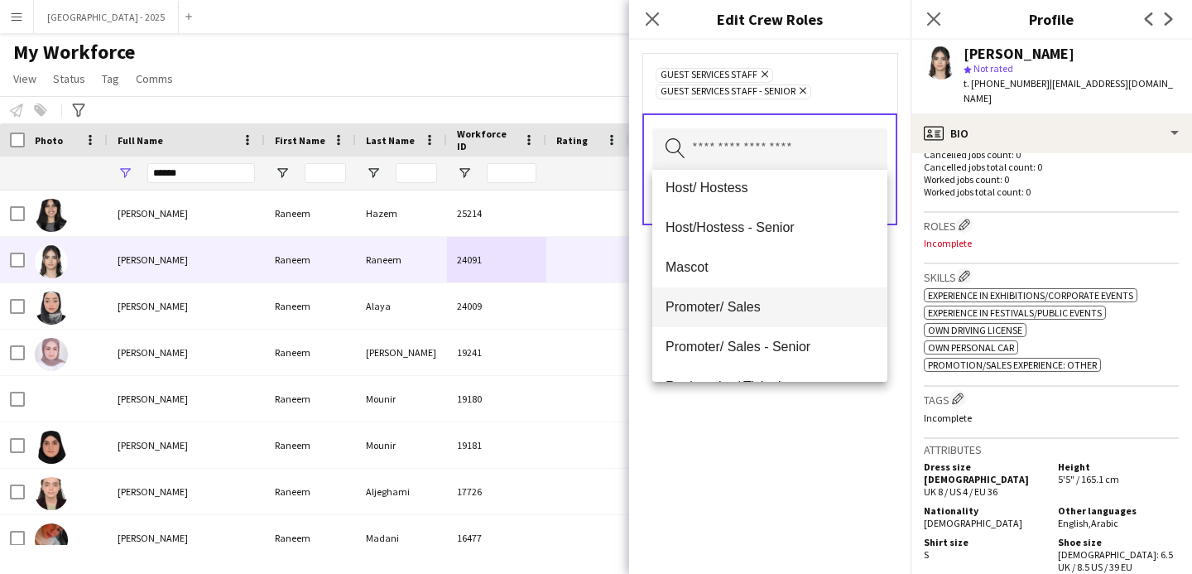
click at [732, 315] on mat-option "Promoter/ Sales" at bounding box center [769, 307] width 235 height 40
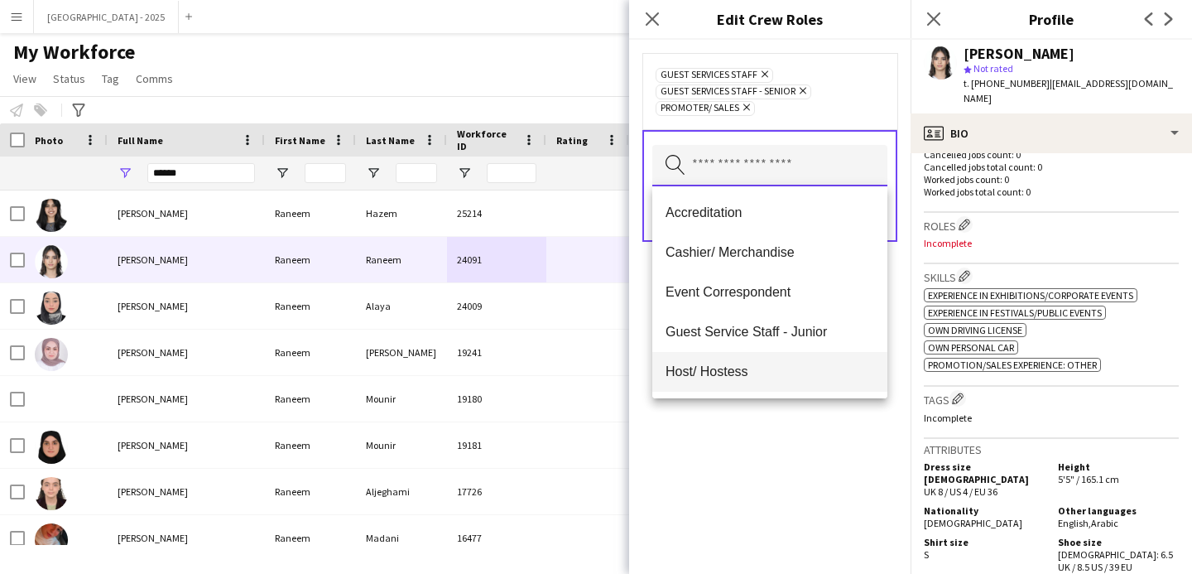
scroll to position [3, 0]
click at [782, 368] on span "Host/ Hostess" at bounding box center [770, 368] width 209 height 16
click at [814, 480] on div "Guest Services Staff Remove Guest Services Staff - Senior Remove Host/ Hostess …" at bounding box center [770, 307] width 282 height 534
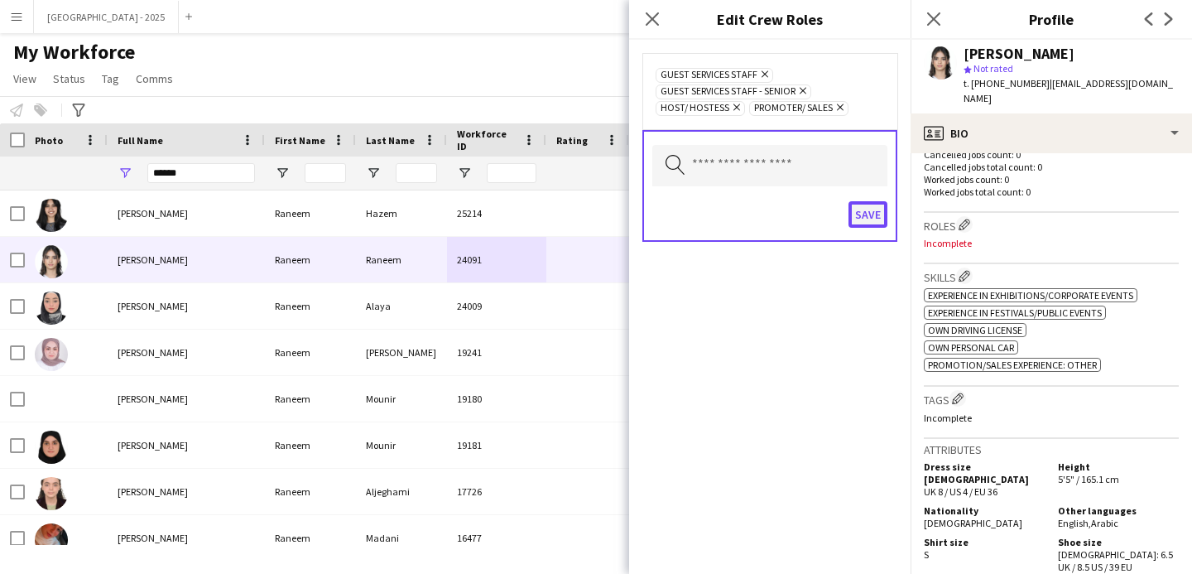
click at [864, 220] on button "Save" at bounding box center [868, 214] width 39 height 26
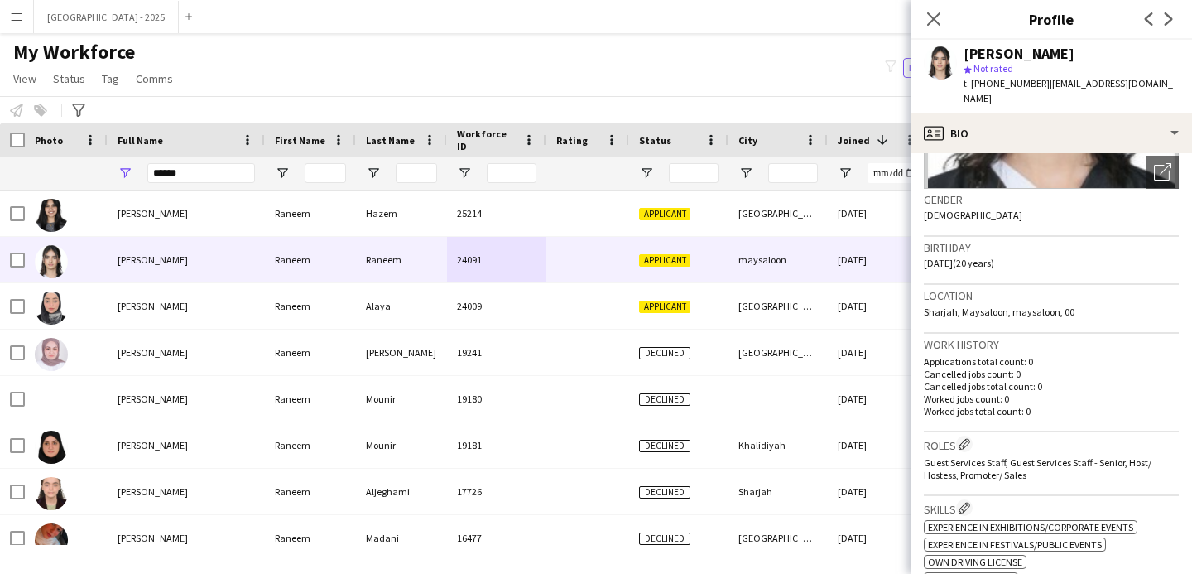
scroll to position [104, 0]
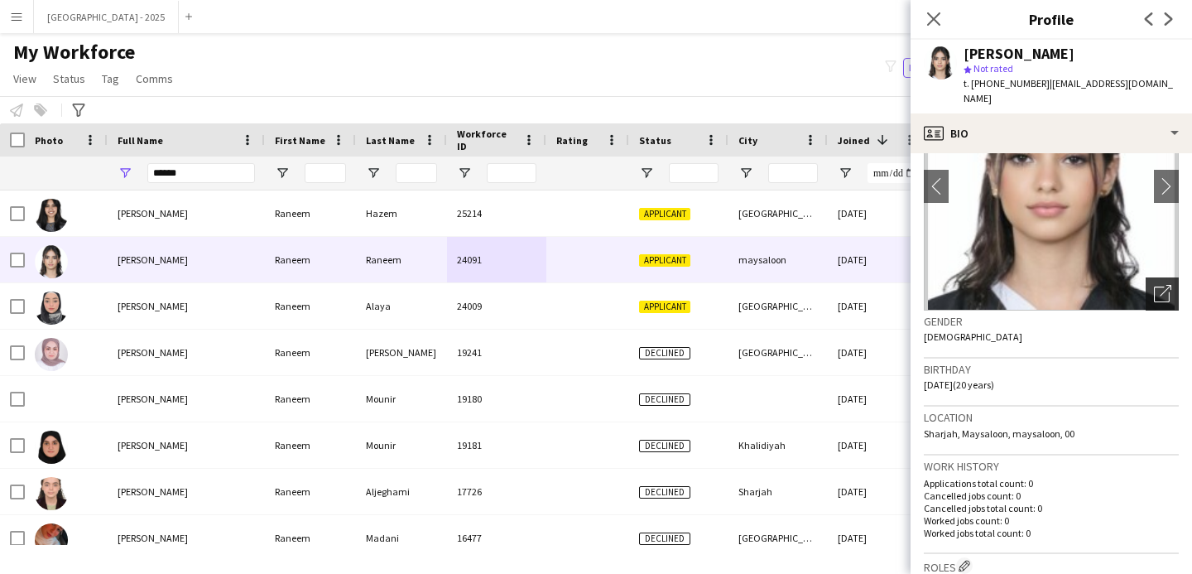
click at [1154, 285] on icon "Open photos pop-in" at bounding box center [1162, 293] width 17 height 17
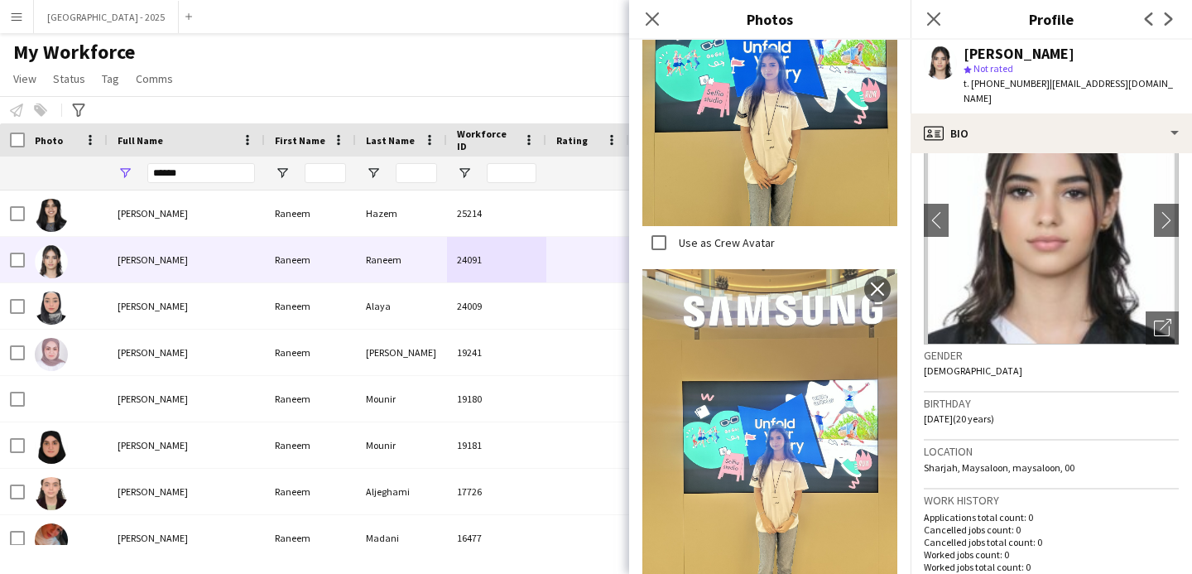
scroll to position [233, 0]
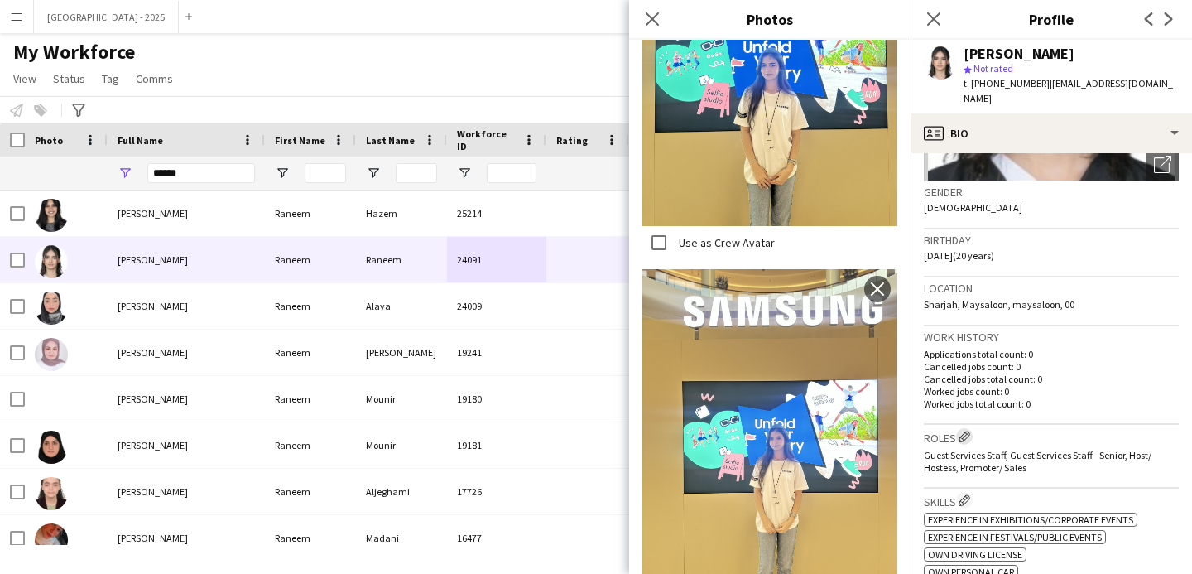
click at [964, 431] on app-icon "Edit crew company roles" at bounding box center [965, 437] width 12 height 12
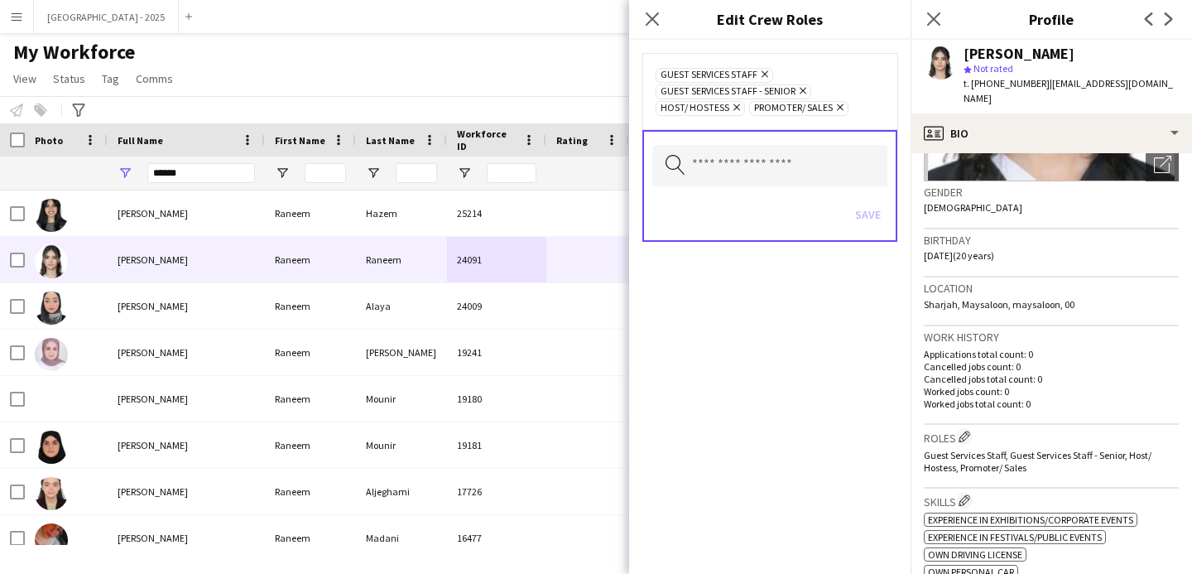
click at [989, 329] on div "Work history Applications total count: 0 Cancelled jobs count: 0 Cancelled jobs…" at bounding box center [1051, 375] width 255 height 99
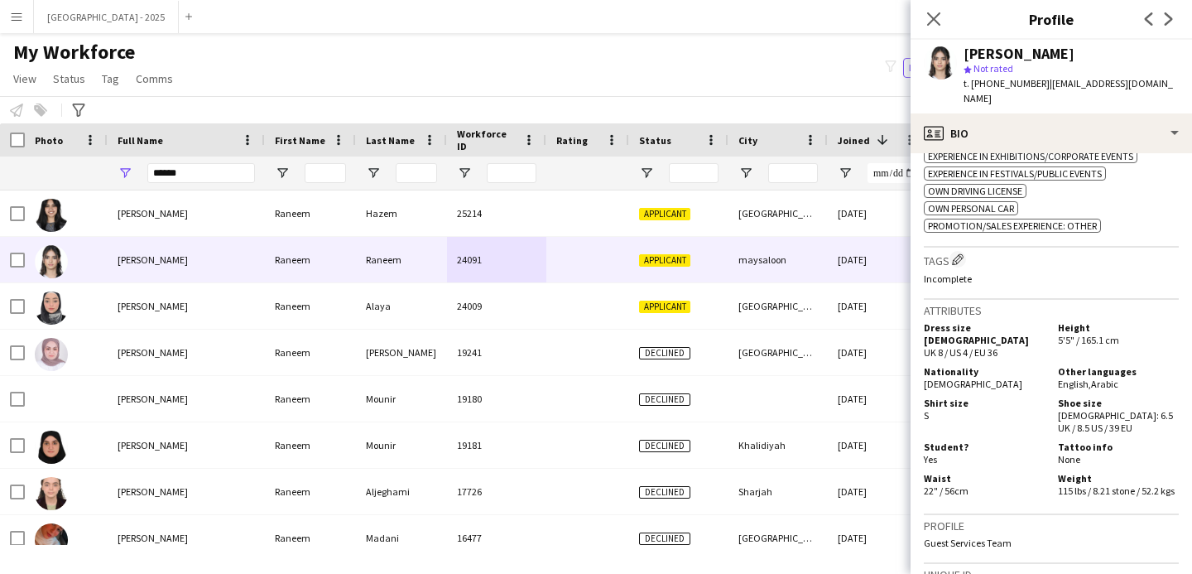
scroll to position [521, 0]
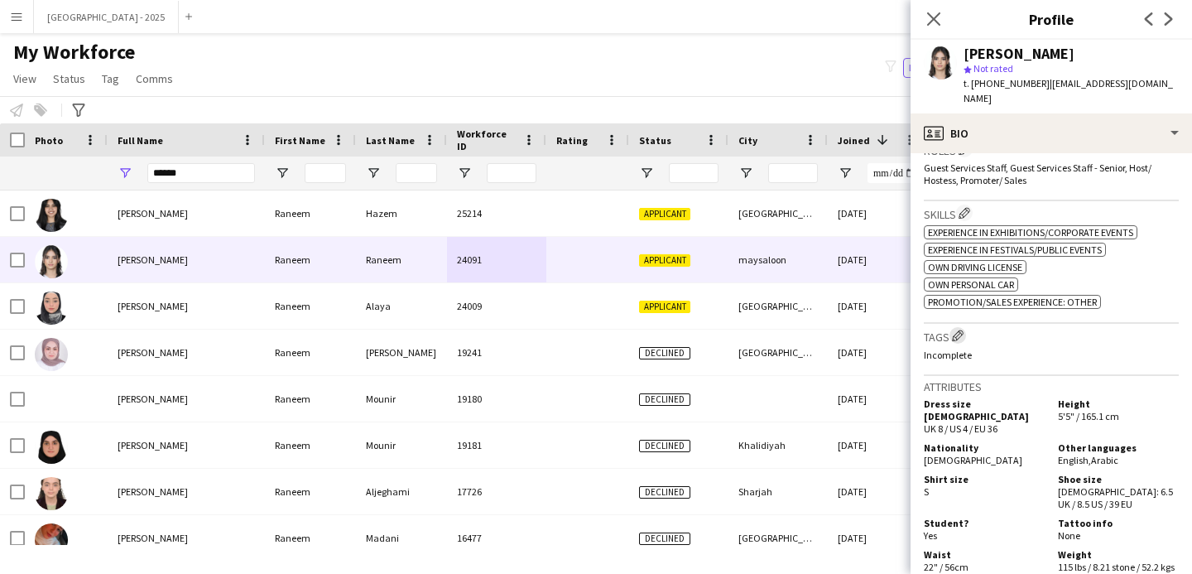
click at [957, 330] on app-icon "Edit crew company tags" at bounding box center [958, 336] width 12 height 12
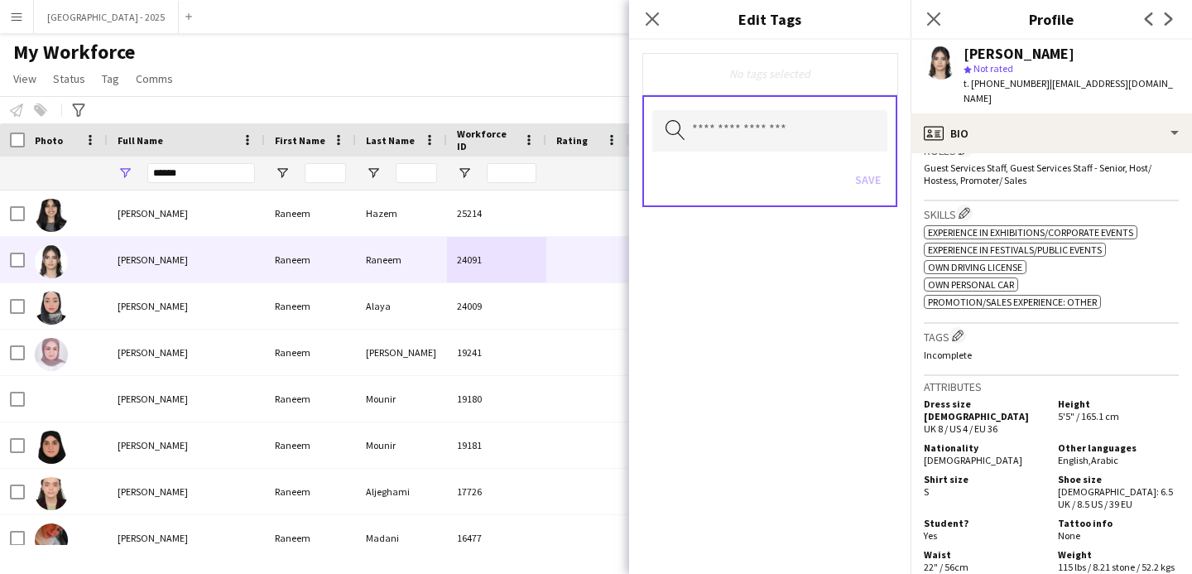
click at [726, 84] on div "No tags selected" at bounding box center [769, 73] width 255 height 41
click at [730, 113] on input "text" at bounding box center [769, 130] width 235 height 41
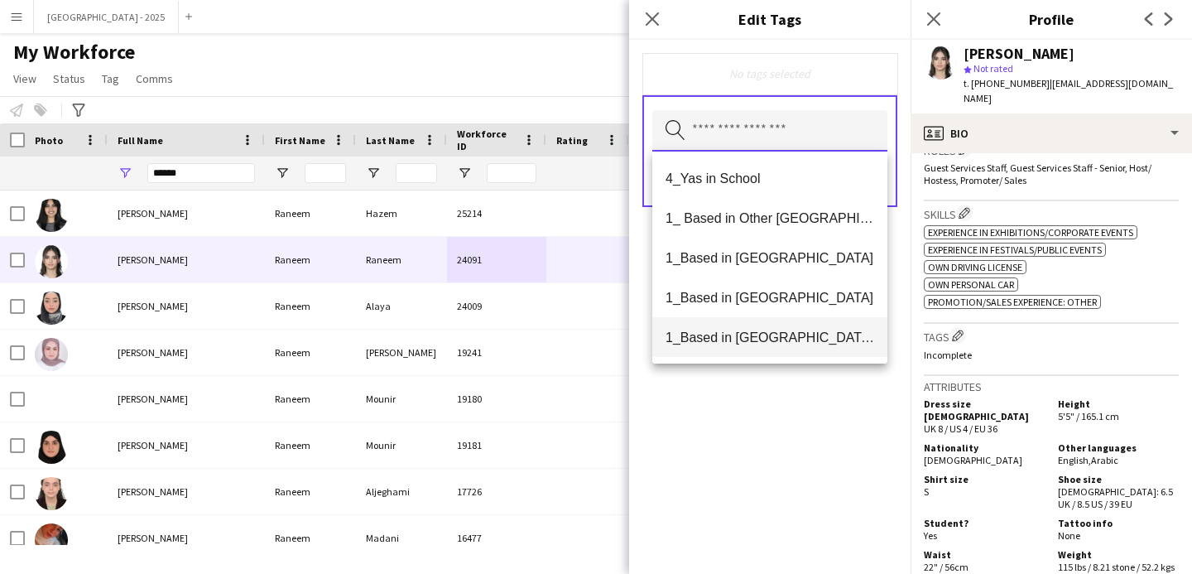
scroll to position [141, 0]
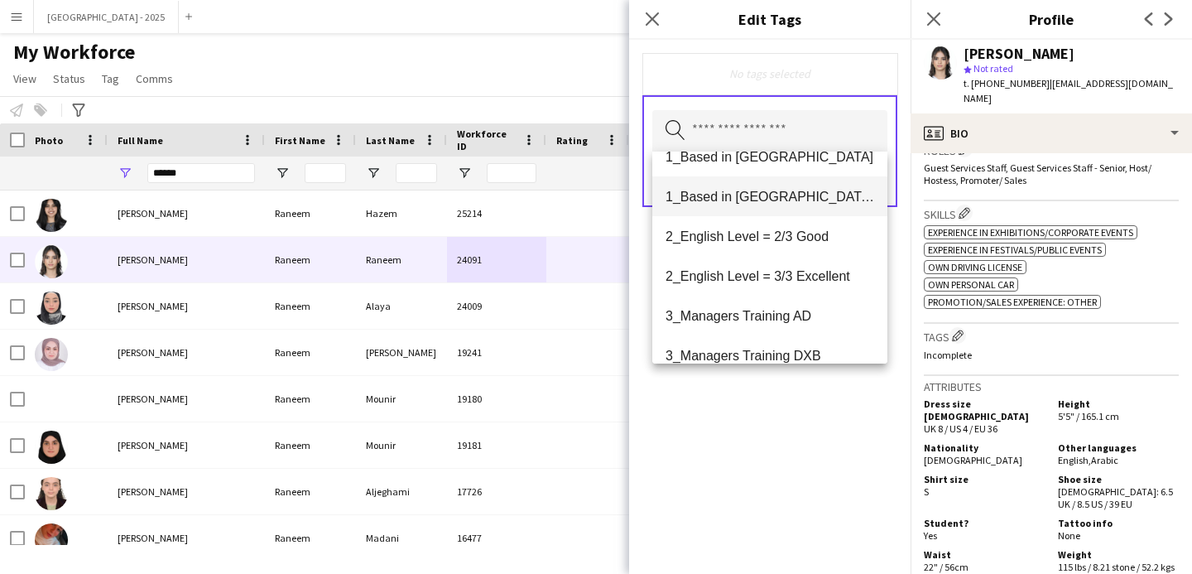
click at [776, 201] on span "1_Based in [GEOGRAPHIC_DATA]/[GEOGRAPHIC_DATA]/Ajman" at bounding box center [770, 197] width 209 height 16
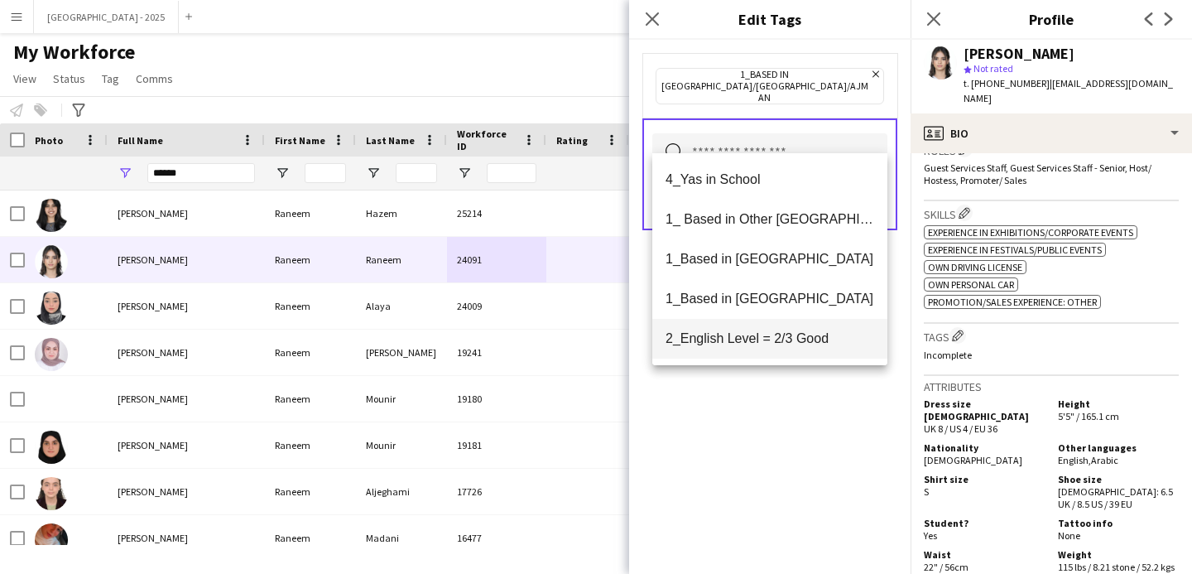
scroll to position [132, 0]
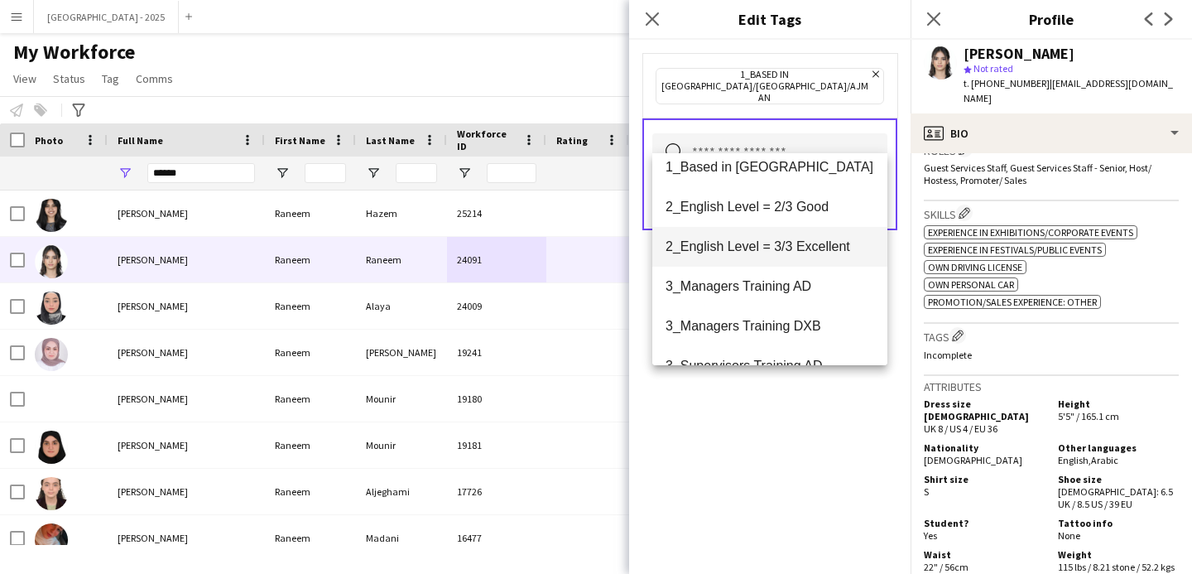
click at [795, 257] on mat-option "2_English Level = 3/3 Excellent" at bounding box center [769, 247] width 235 height 40
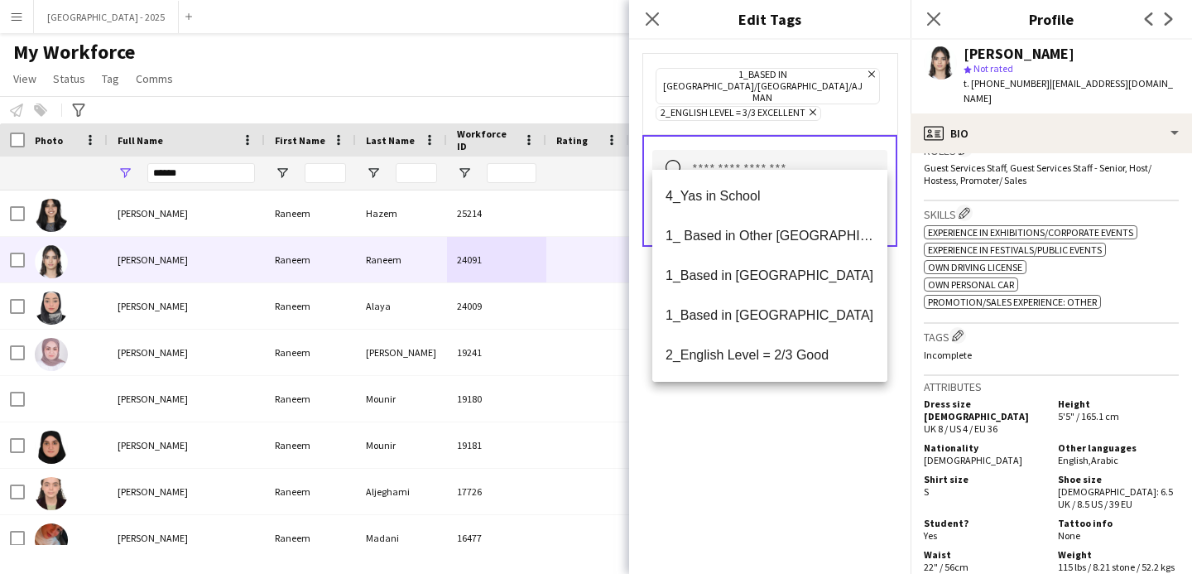
click at [795, 426] on div "1_Based in [GEOGRAPHIC_DATA]/[GEOGRAPHIC_DATA]/Ajman Remove 2_English Level = 3…" at bounding box center [770, 307] width 282 height 534
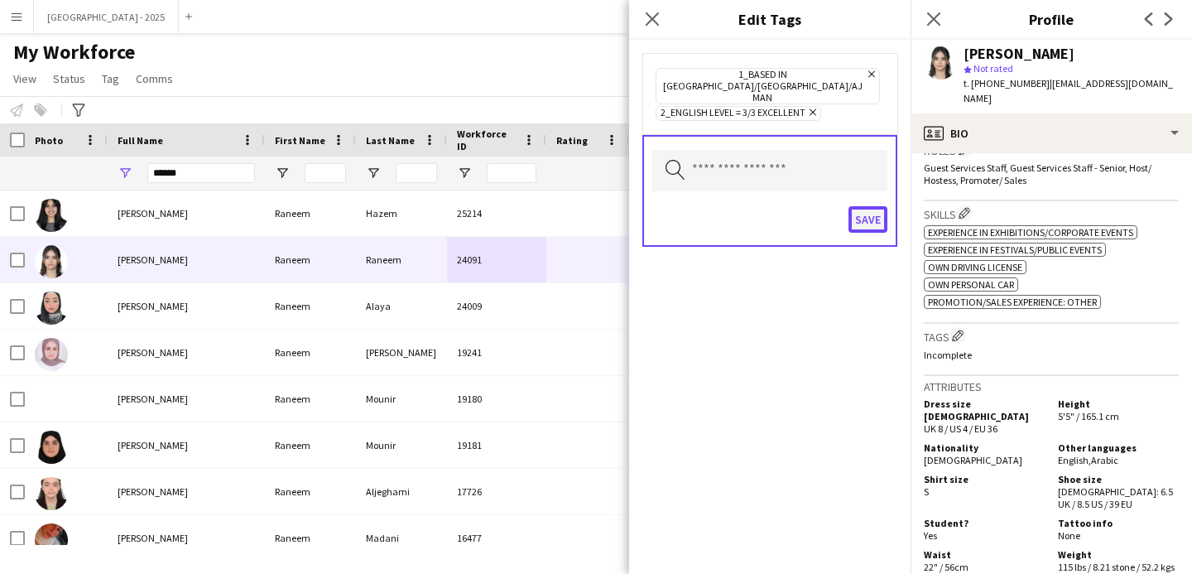
click at [873, 206] on button "Save" at bounding box center [868, 219] width 39 height 26
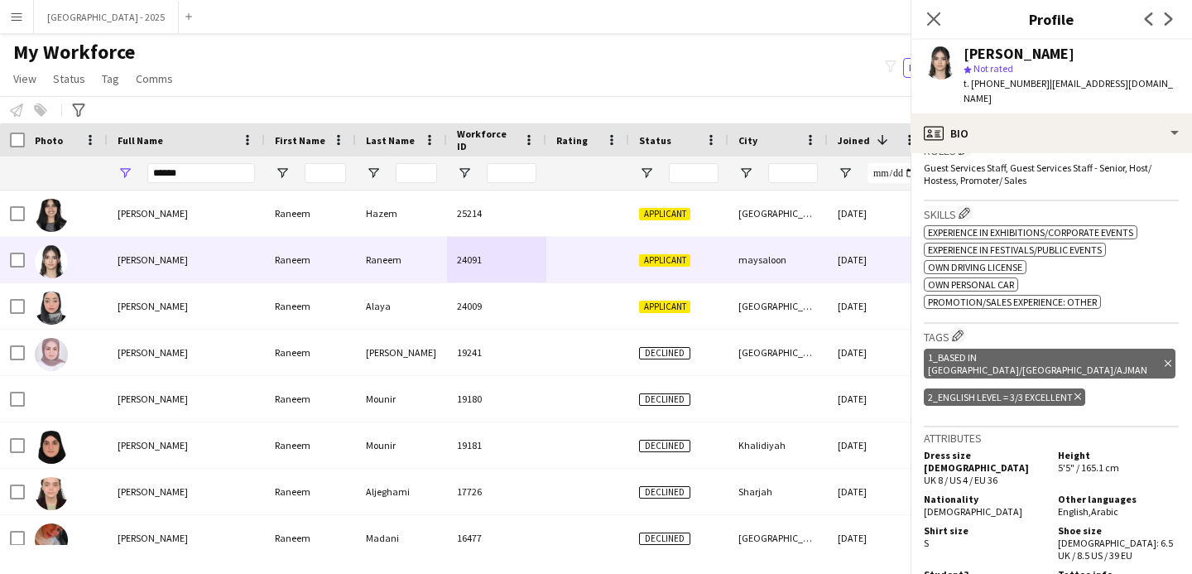
click at [1002, 92] on div "[PERSON_NAME] star Not rated t. [PHONE_NUMBER] | [EMAIL_ADDRESS][DOMAIN_NAME]" at bounding box center [1052, 77] width 282 height 74
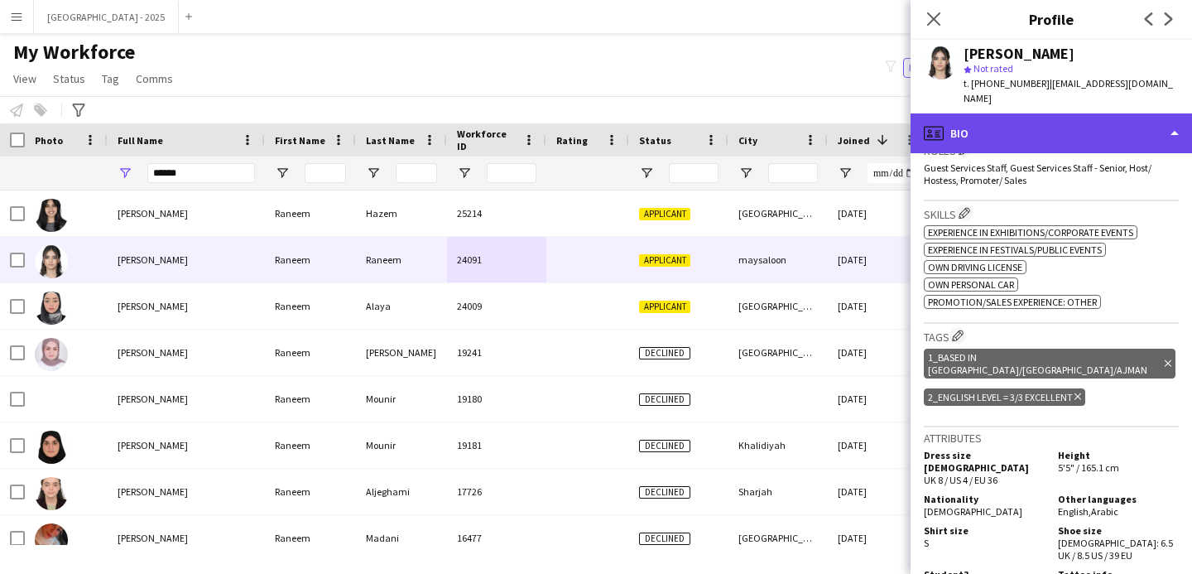
click at [1003, 113] on div "profile Bio" at bounding box center [1052, 133] width 282 height 40
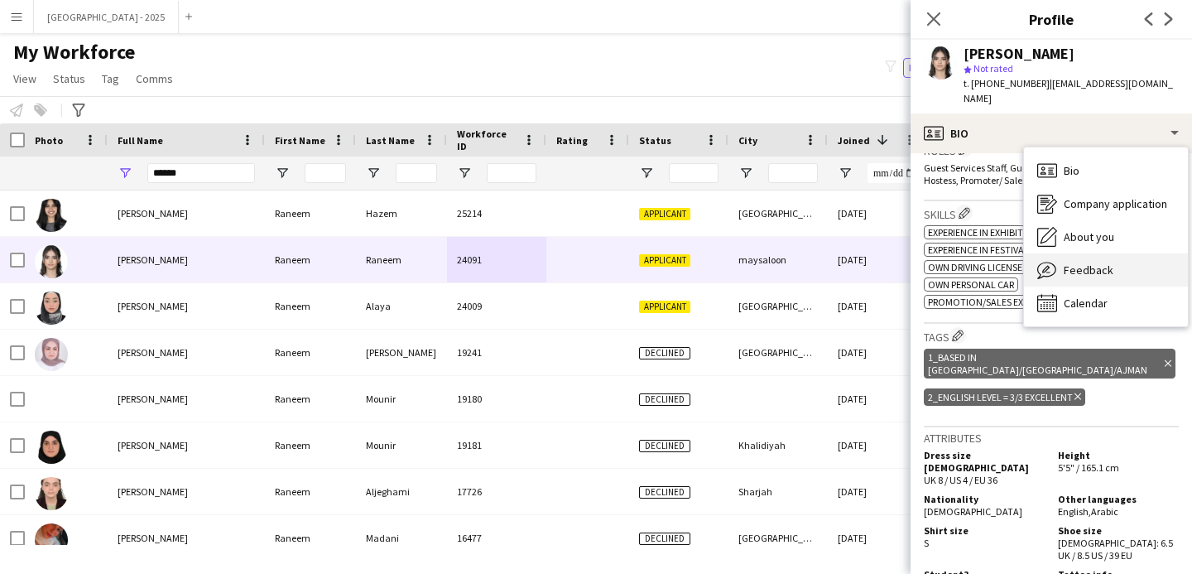
click at [1066, 253] on div "Feedback Feedback" at bounding box center [1106, 269] width 164 height 33
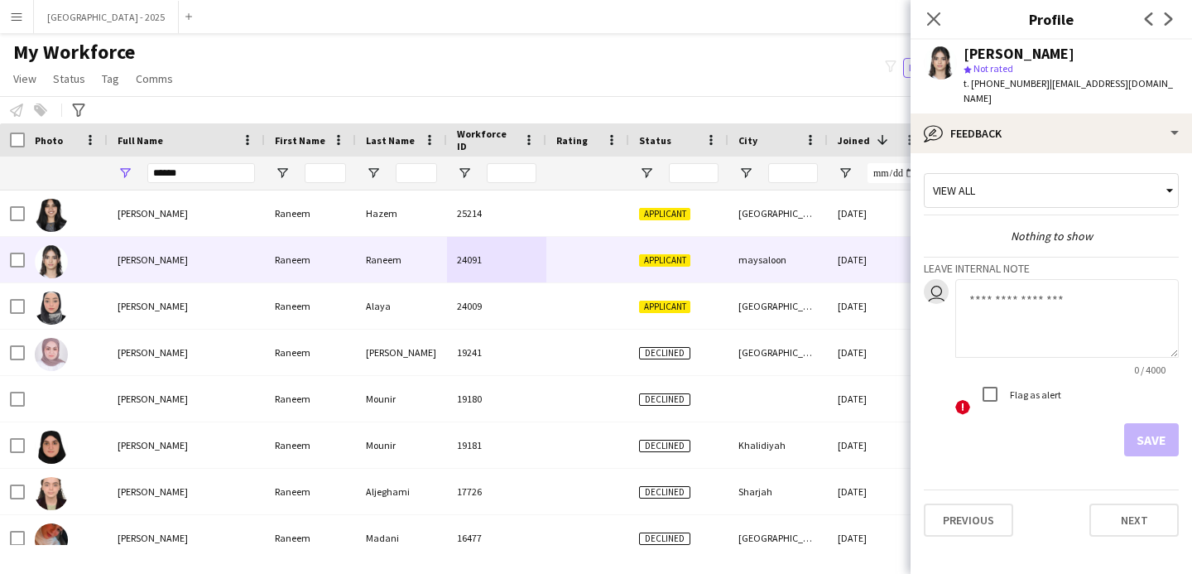
click at [1008, 74] on span "Not rated" at bounding box center [994, 68] width 40 height 12
click at [1013, 94] on div "[PERSON_NAME] star Not rated t. [PHONE_NUMBER] | [EMAIL_ADDRESS][DOMAIN_NAME]" at bounding box center [1052, 77] width 282 height 74
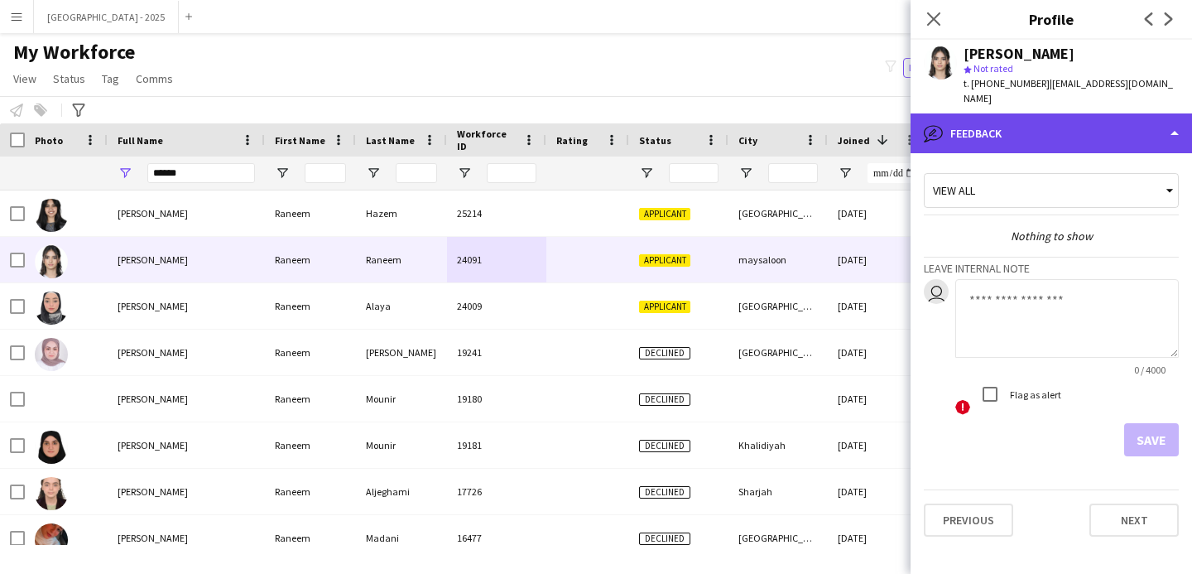
click at [1021, 116] on div "bubble-pencil Feedback" at bounding box center [1052, 133] width 282 height 40
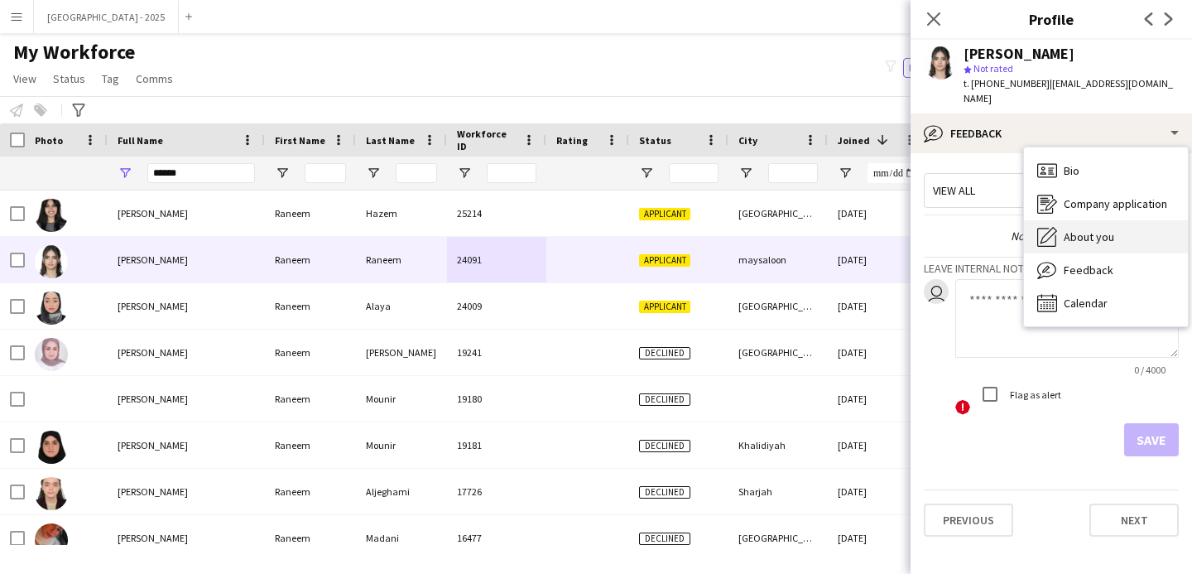
click at [1039, 227] on icon "About you" at bounding box center [1047, 237] width 20 height 20
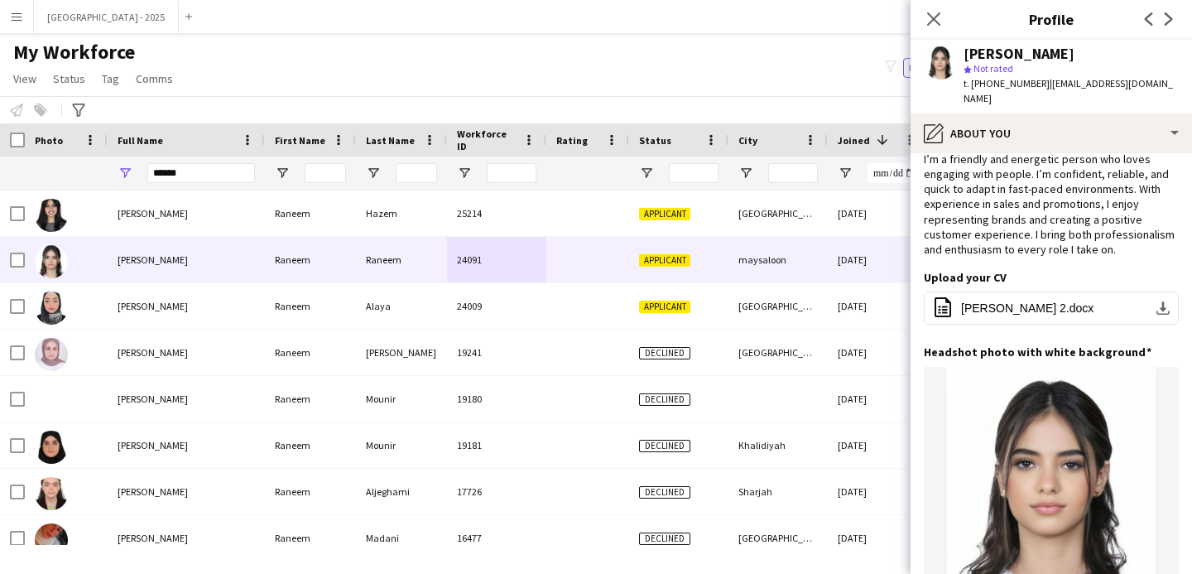
scroll to position [0, 0]
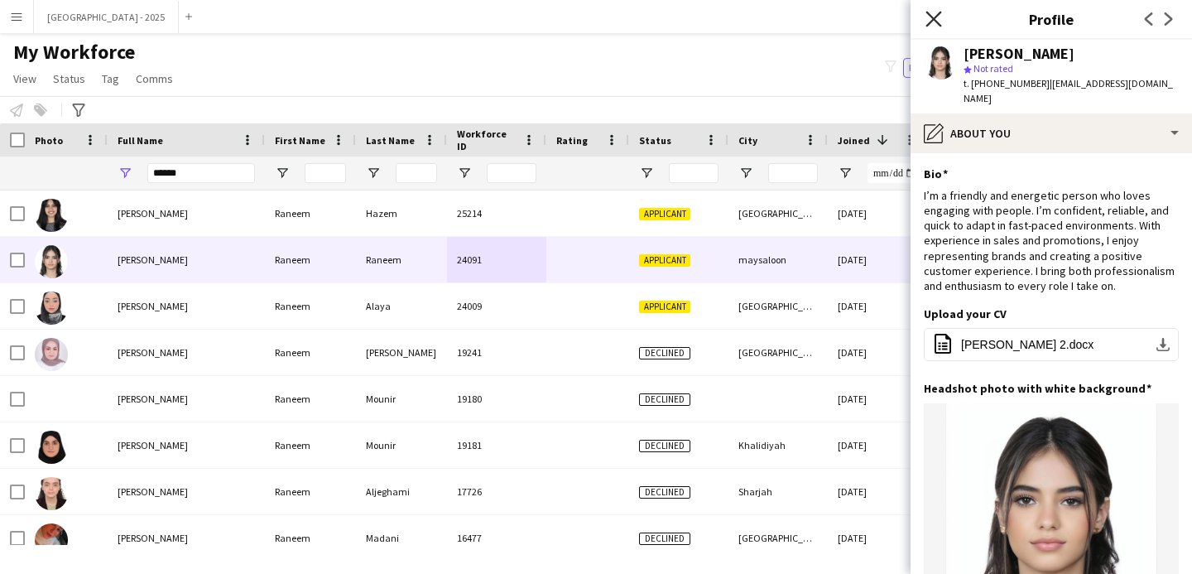
click at [931, 26] on icon "Close pop-in" at bounding box center [934, 19] width 16 height 16
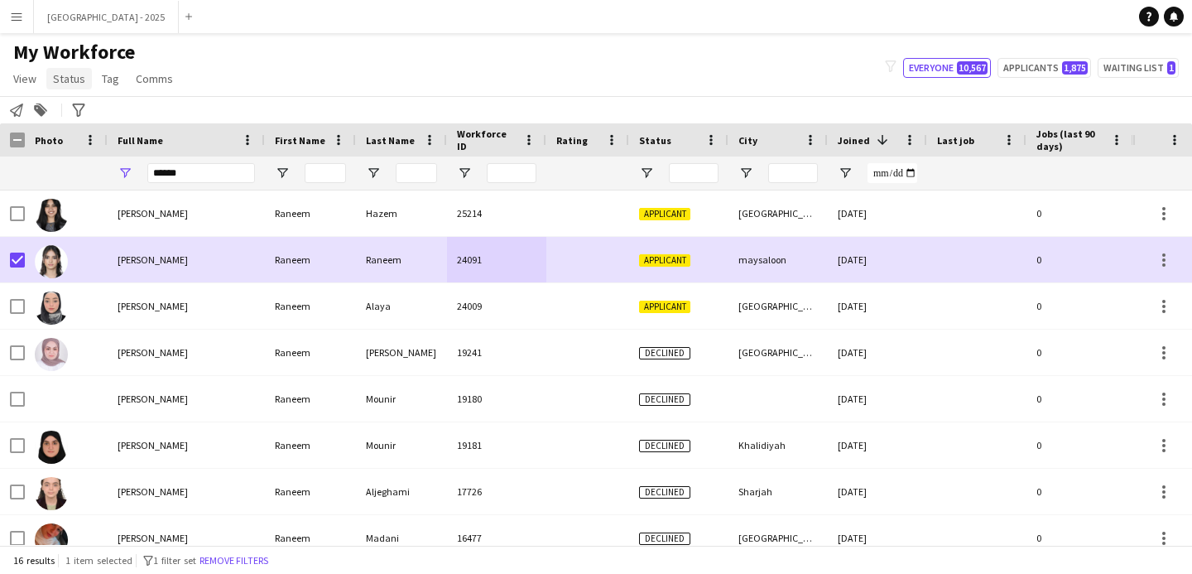
click at [49, 80] on link "Status" at bounding box center [69, 79] width 46 height 22
click at [73, 108] on span "Edit" at bounding box center [69, 114] width 19 height 15
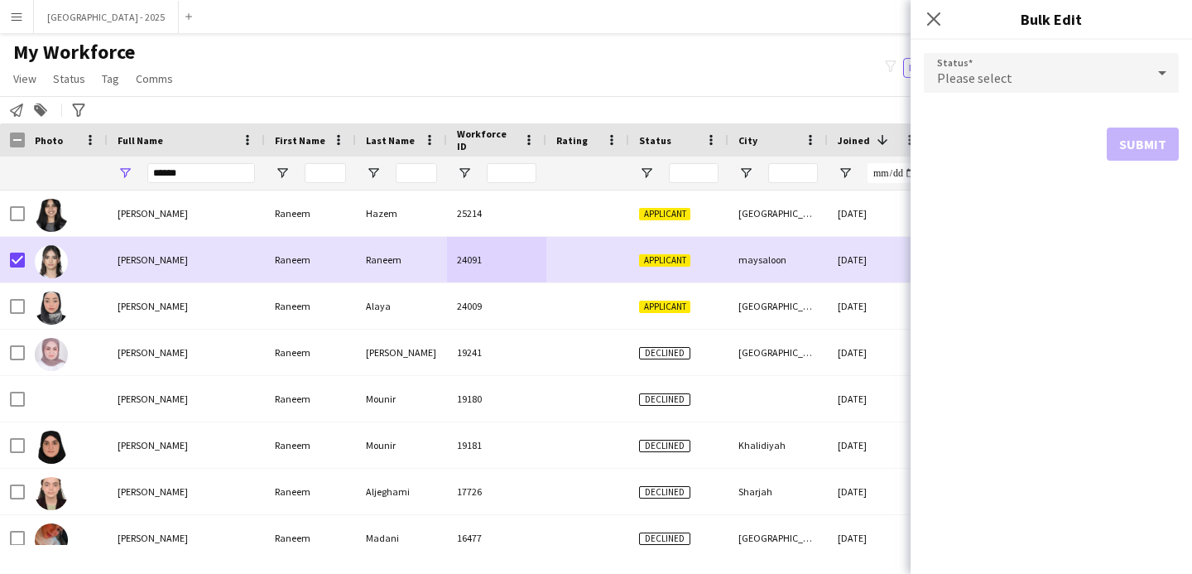
click at [937, 76] on span "Please select" at bounding box center [974, 78] width 75 height 17
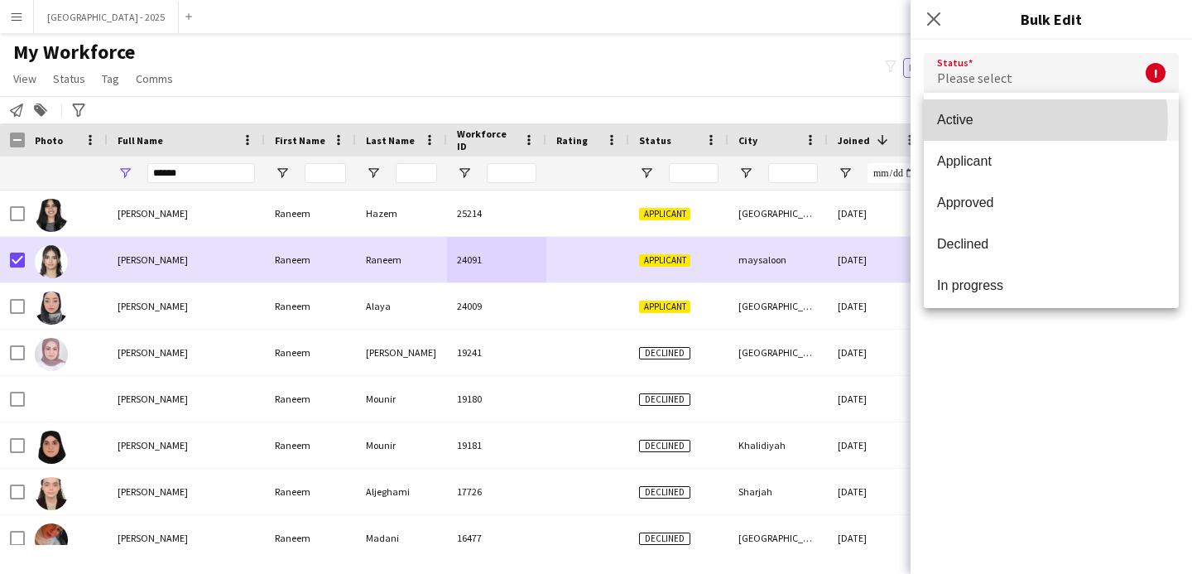
click at [1015, 121] on span "Active" at bounding box center [1051, 120] width 229 height 16
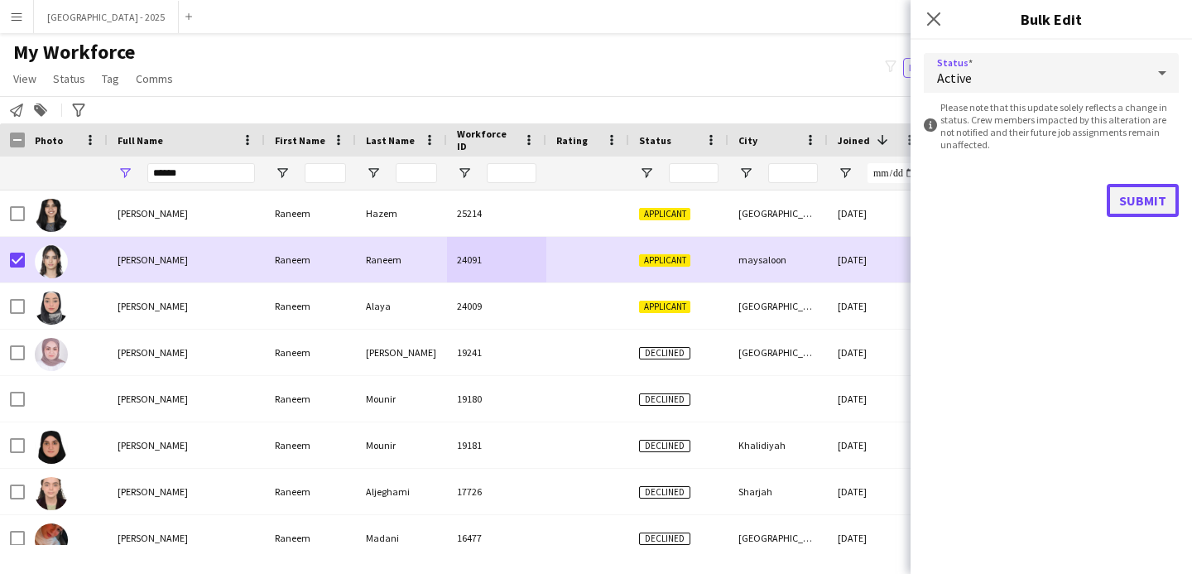
click at [1134, 205] on button "Submit" at bounding box center [1143, 200] width 72 height 33
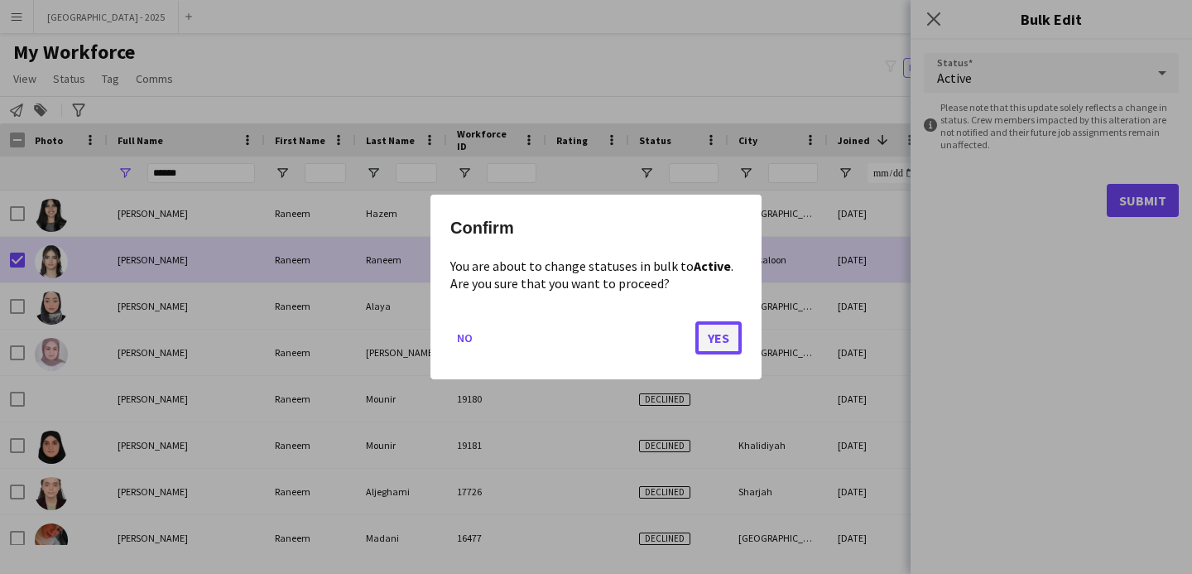
click at [729, 332] on button "Yes" at bounding box center [718, 337] width 46 height 33
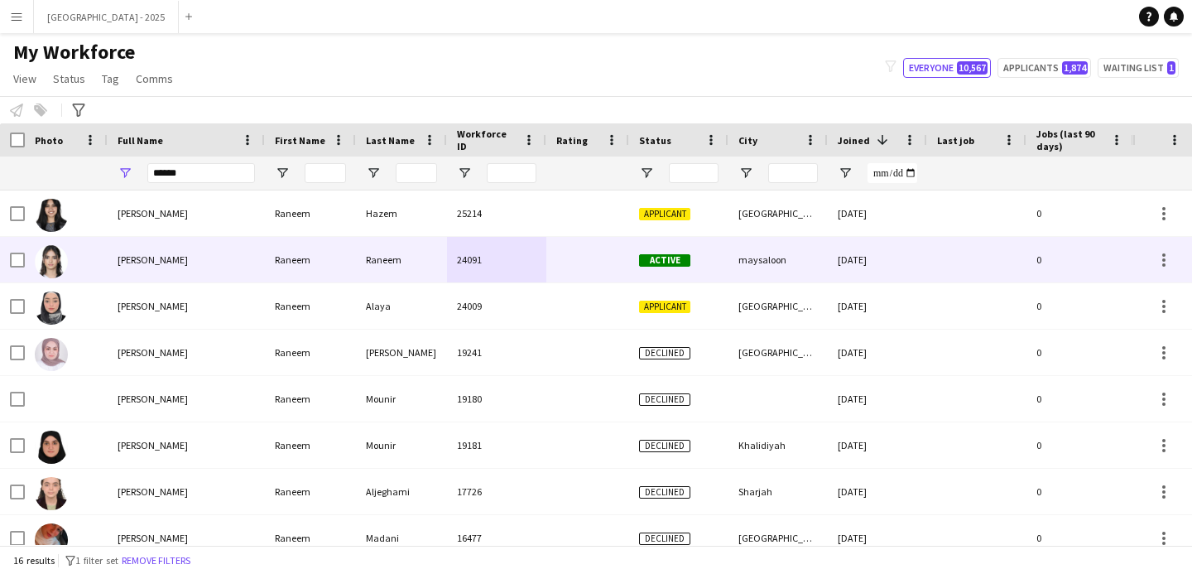
click at [73, 260] on div at bounding box center [66, 260] width 83 height 46
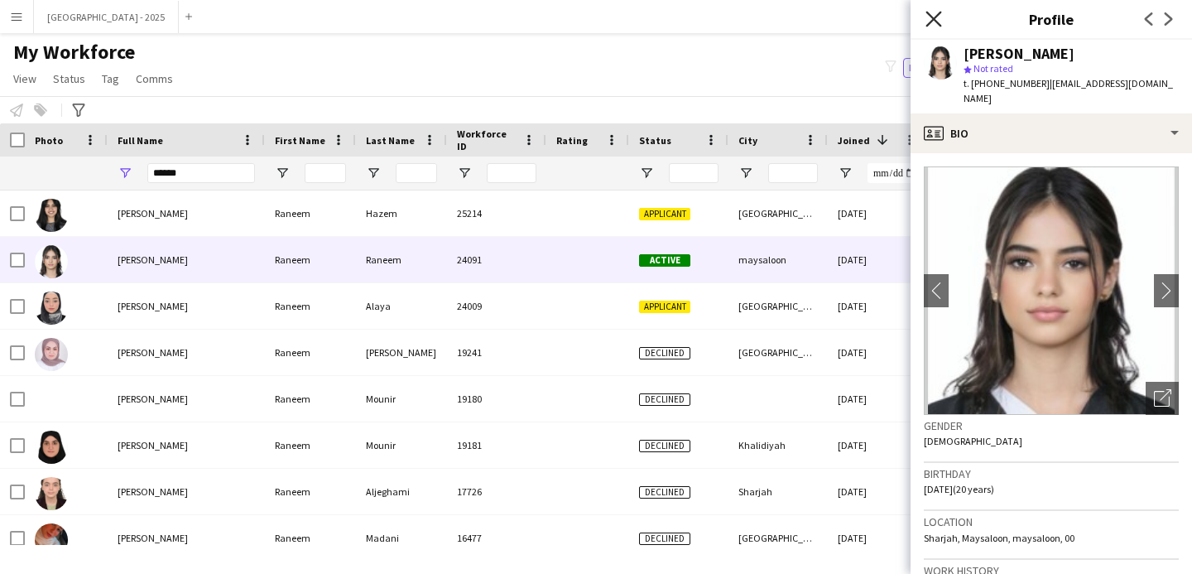
click at [936, 19] on icon at bounding box center [934, 19] width 16 height 16
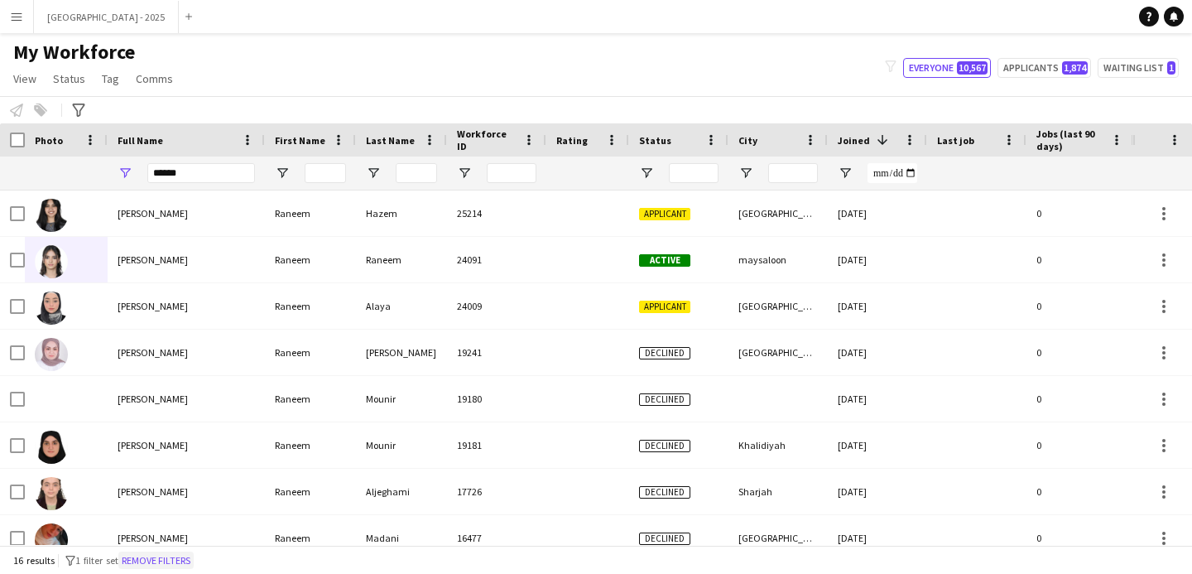
click at [163, 558] on button "Remove filters" at bounding box center [155, 560] width 75 height 18
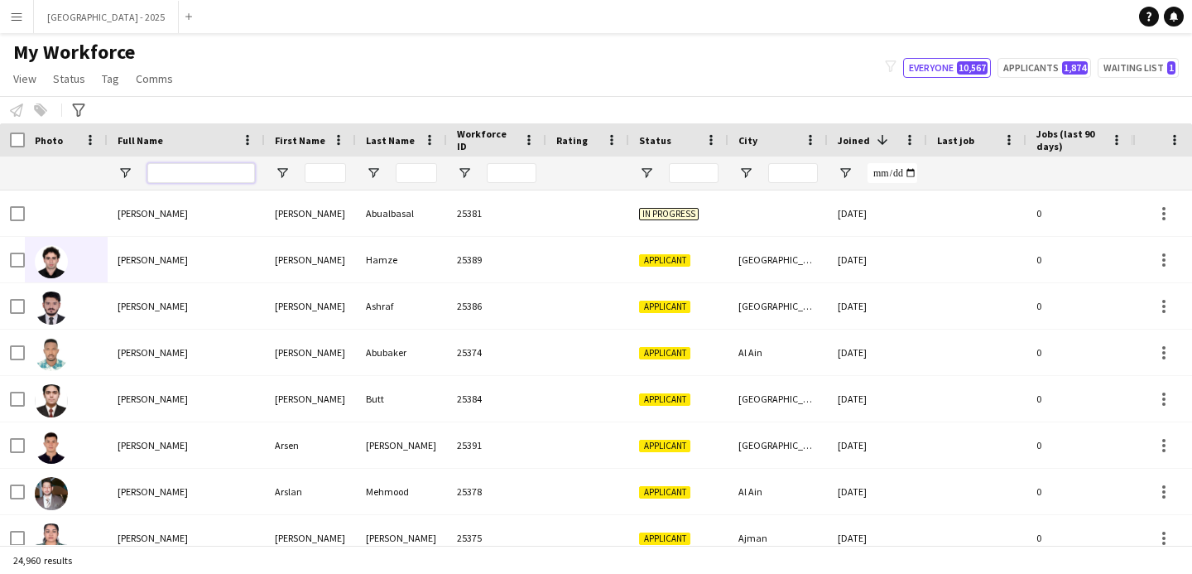
click at [191, 171] on input "Full Name Filter Input" at bounding box center [201, 173] width 108 height 20
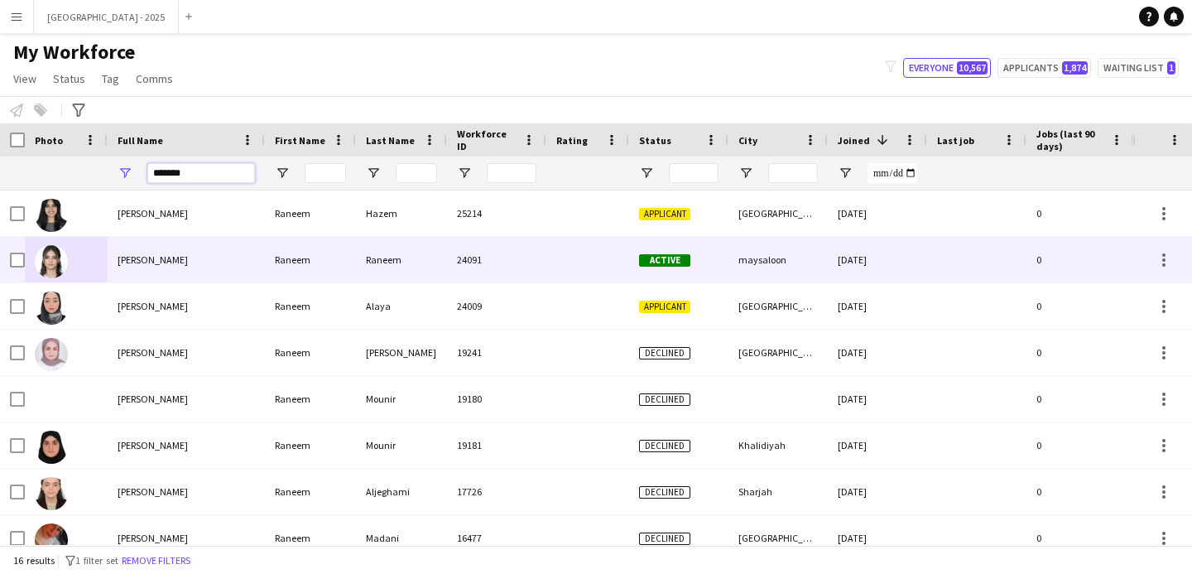
type input "******"
drag, startPoint x: 245, startPoint y: 261, endPoint x: 694, endPoint y: 359, distance: 459.4
click at [245, 261] on div "[PERSON_NAME]" at bounding box center [186, 260] width 157 height 46
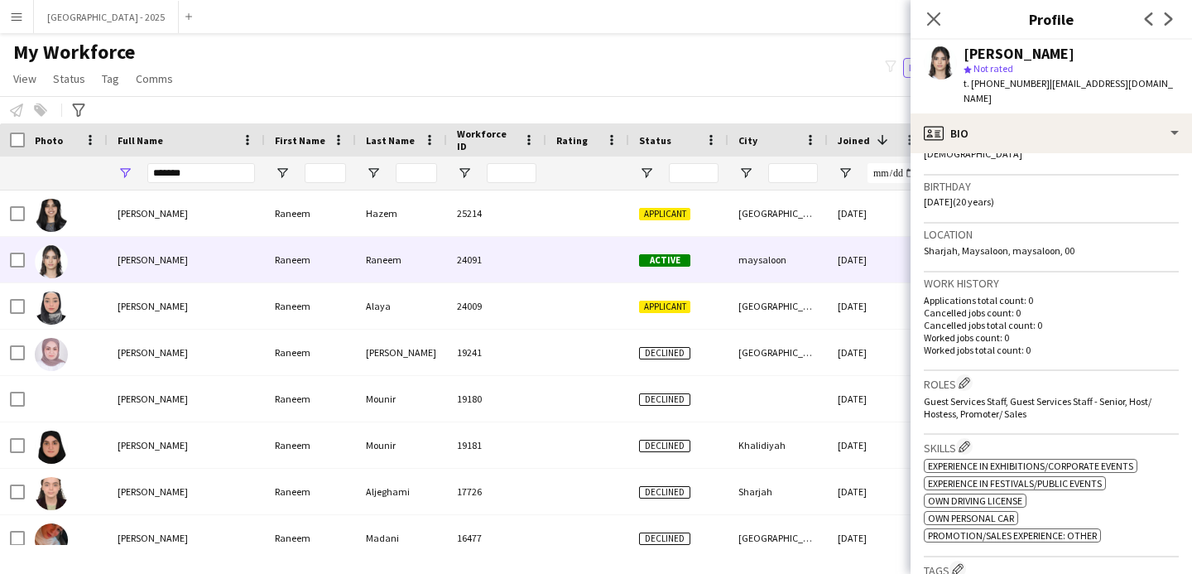
scroll to position [438, 0]
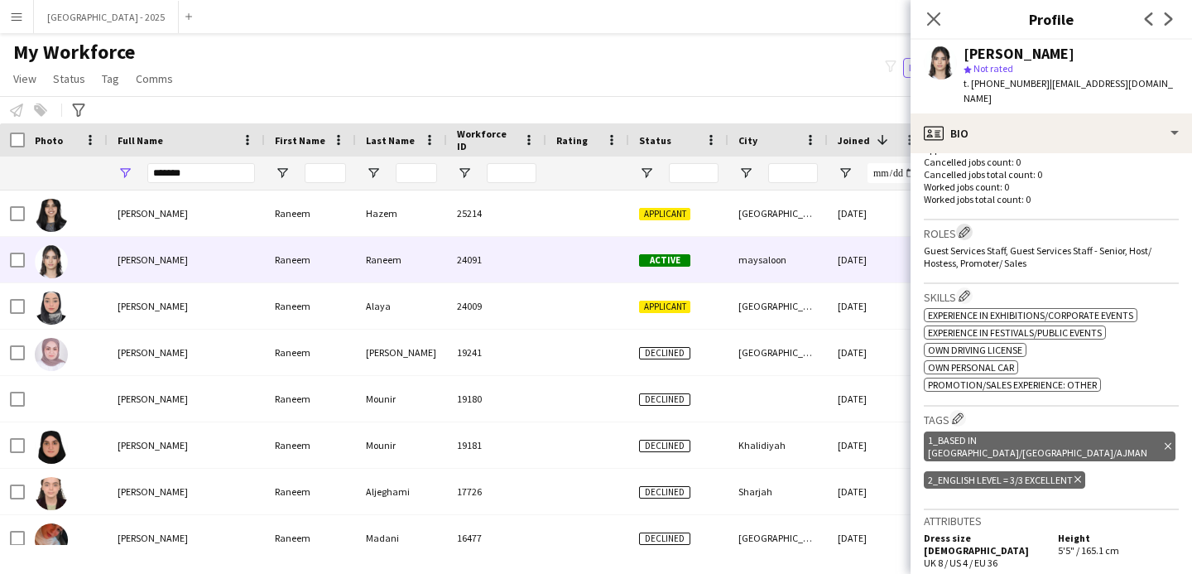
click at [967, 226] on app-icon "Edit crew company roles" at bounding box center [965, 232] width 12 height 12
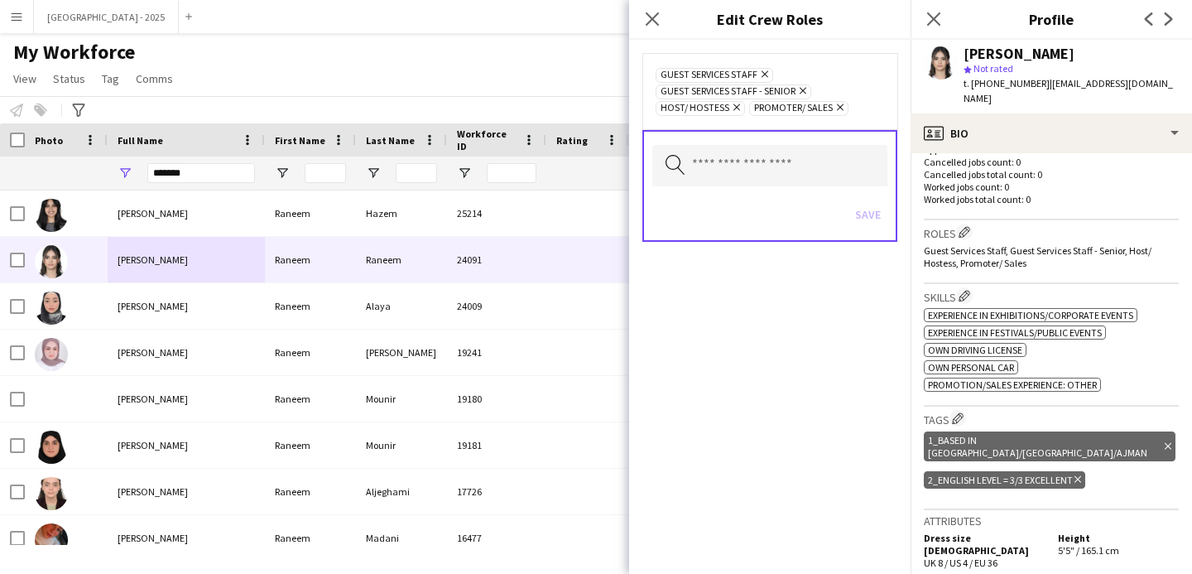
click at [730, 108] on icon "Remove" at bounding box center [734, 107] width 11 height 11
click at [871, 205] on button "Save" at bounding box center [868, 214] width 39 height 26
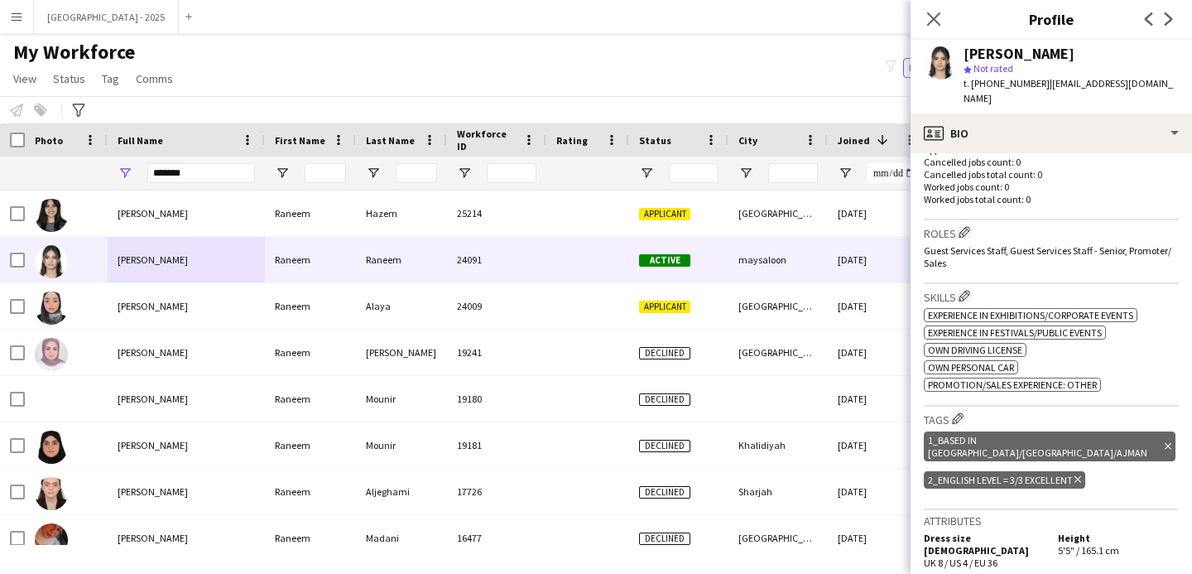
click at [931, 28] on app-icon "Close pop-in" at bounding box center [934, 19] width 20 height 20
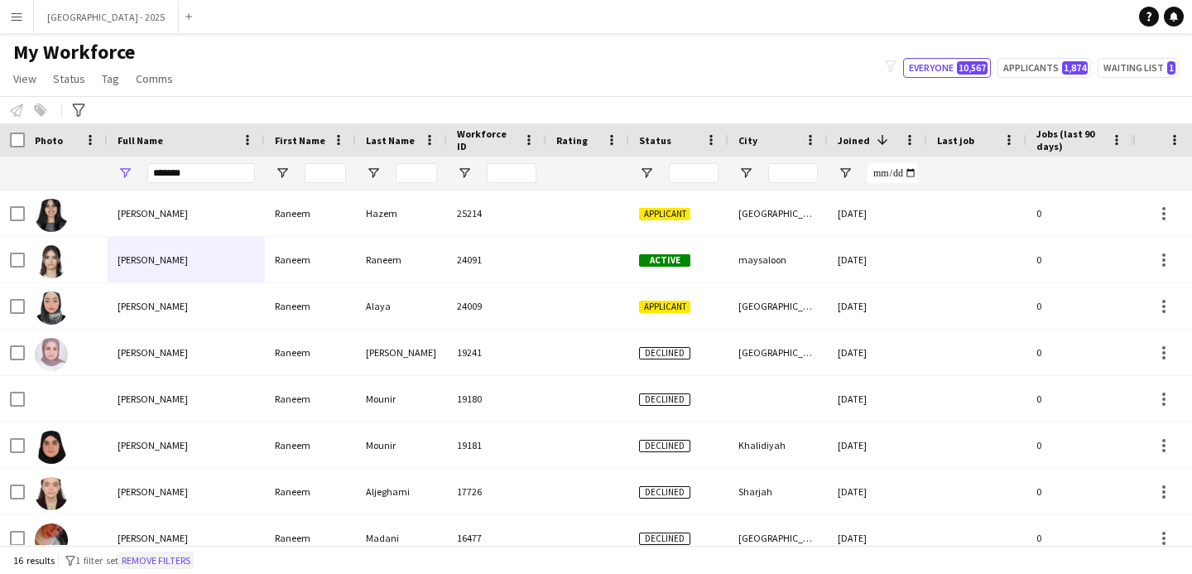
click at [171, 561] on button "Remove filters" at bounding box center [155, 560] width 75 height 18
